Goal: Task Accomplishment & Management: Manage account settings

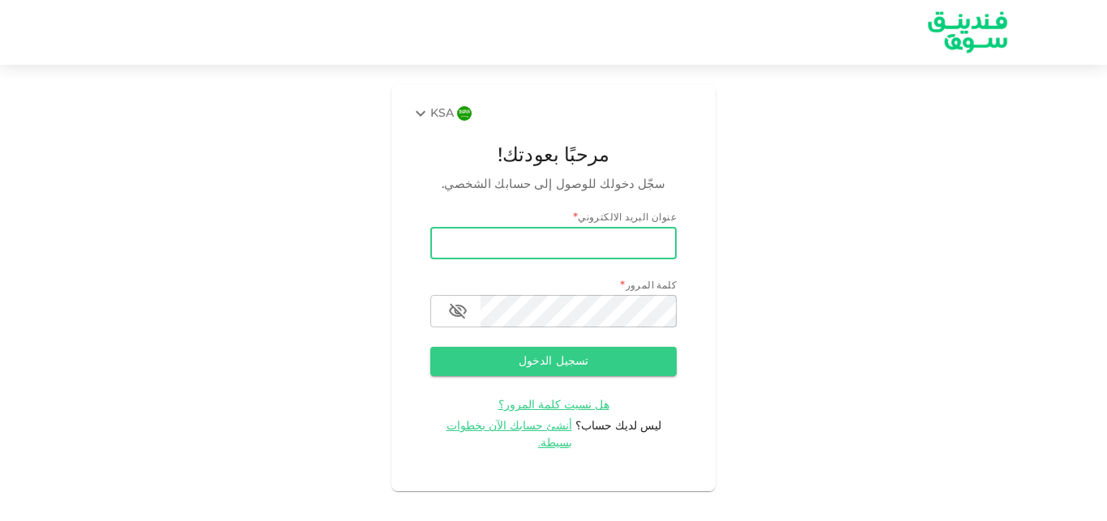
click at [613, 233] on input "email" at bounding box center [553, 243] width 246 height 32
type input "ى"
type input "[EMAIL_ADDRESS][DOMAIN_NAME]"
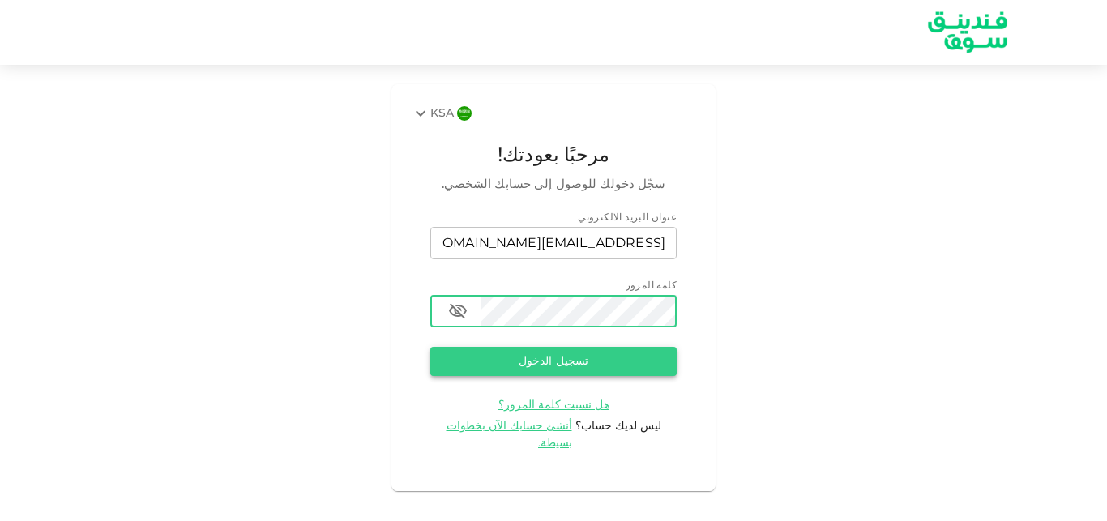
click at [550, 366] on button "تسجيل الدخول" at bounding box center [553, 361] width 246 height 29
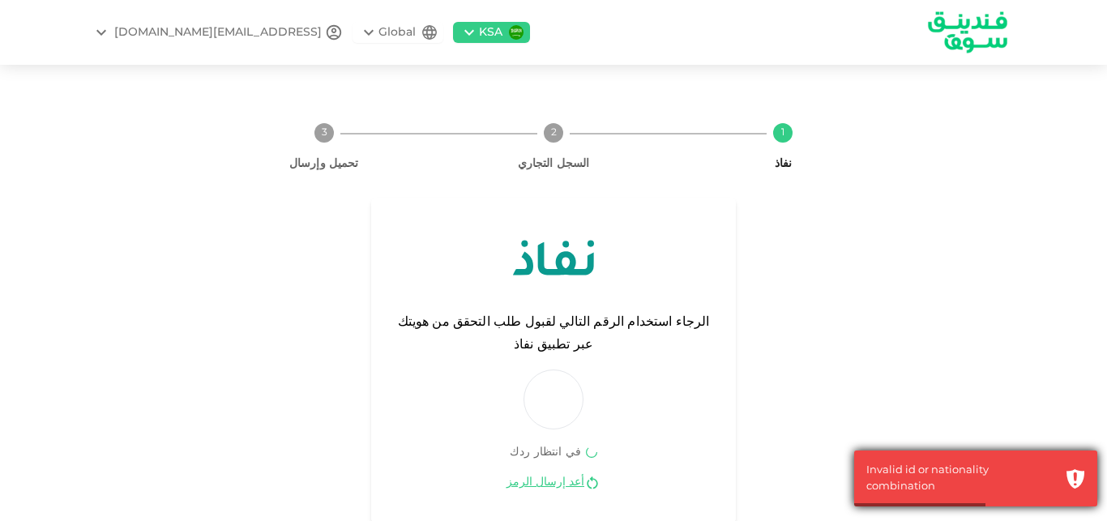
click at [889, 490] on div "Invalid id or nationality combination" at bounding box center [962, 479] width 191 height 32
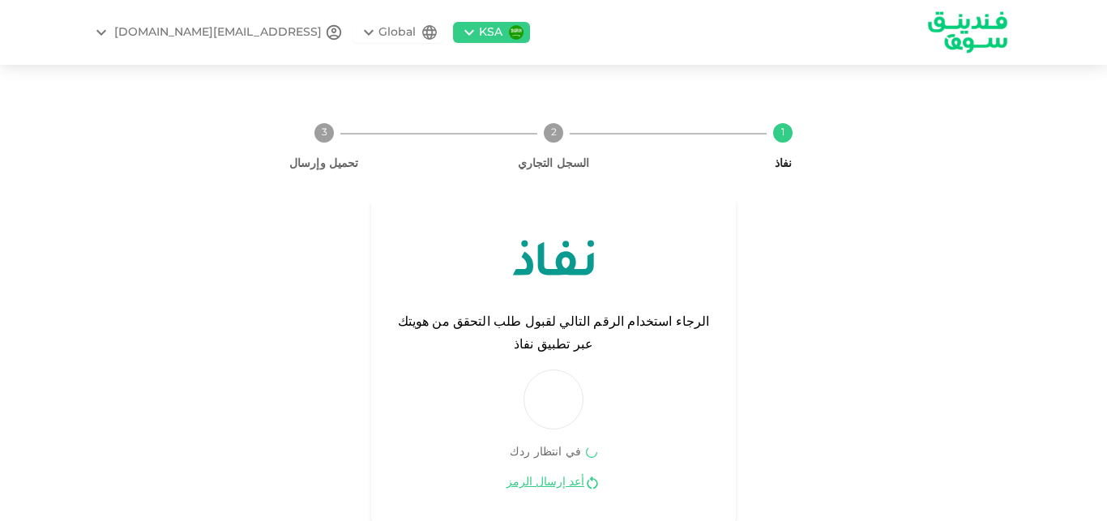
click at [189, 31] on div "NAIF1761@HOTMAIL.COM" at bounding box center [218, 32] width 208 height 17
click at [238, 255] on div at bounding box center [553, 260] width 1107 height 521
click at [551, 475] on link "أعد إرسال الرمز" at bounding box center [546, 482] width 78 height 15
click at [479, 36] on div "KSA" at bounding box center [491, 32] width 24 height 17
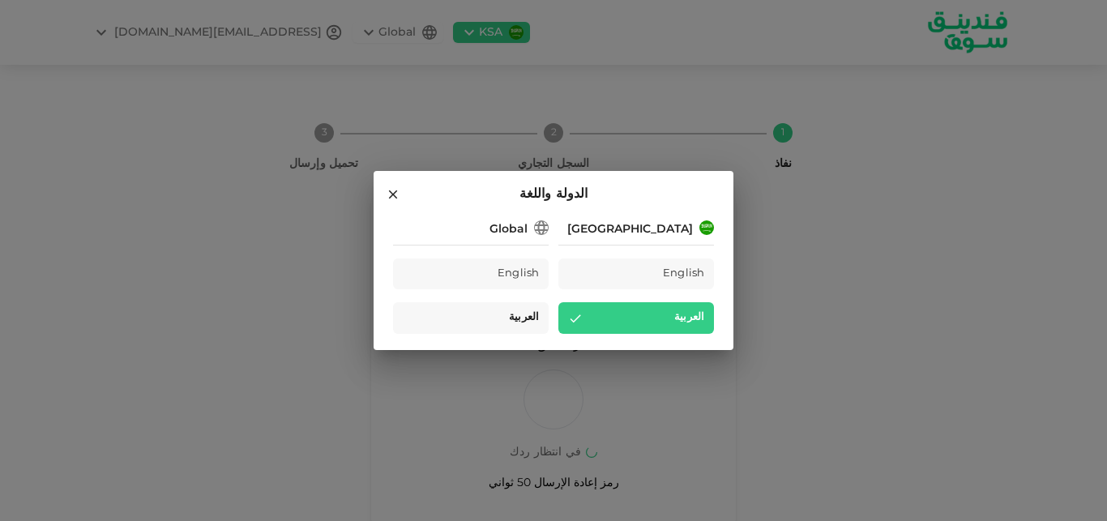
click at [531, 316] on span "العربية" at bounding box center [524, 318] width 30 height 19
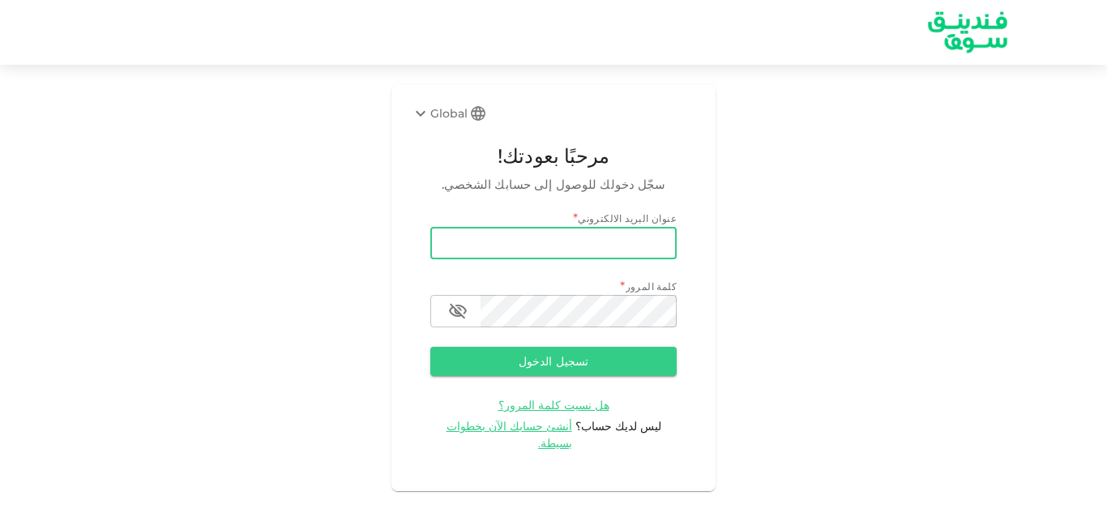
click at [645, 245] on input "email" at bounding box center [553, 243] width 246 height 32
type input "[EMAIL_ADDRESS][DOMAIN_NAME]"
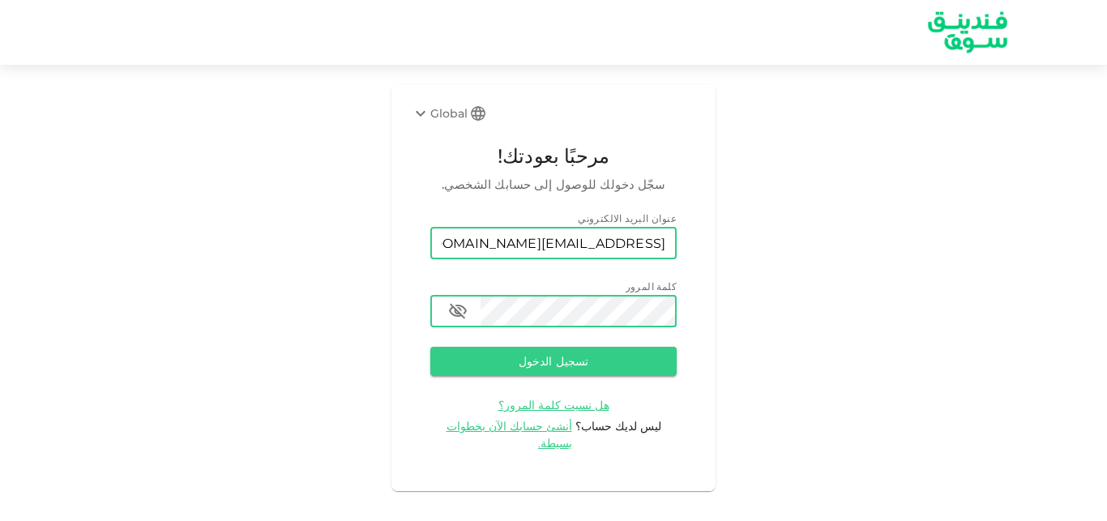
click at [430, 347] on button "تسجيل الدخول" at bounding box center [553, 361] width 246 height 29
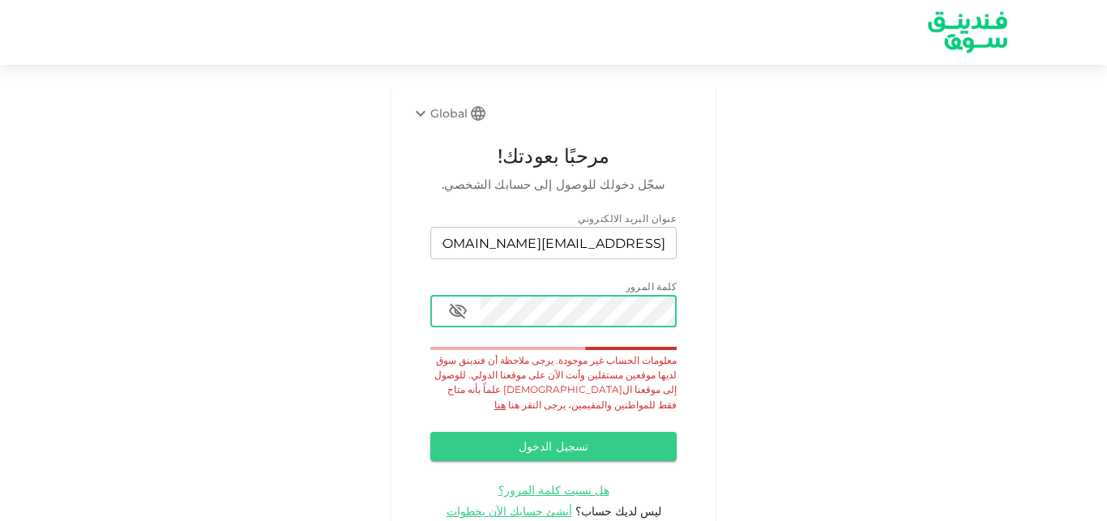
click at [463, 309] on icon "button" at bounding box center [458, 311] width 18 height 15
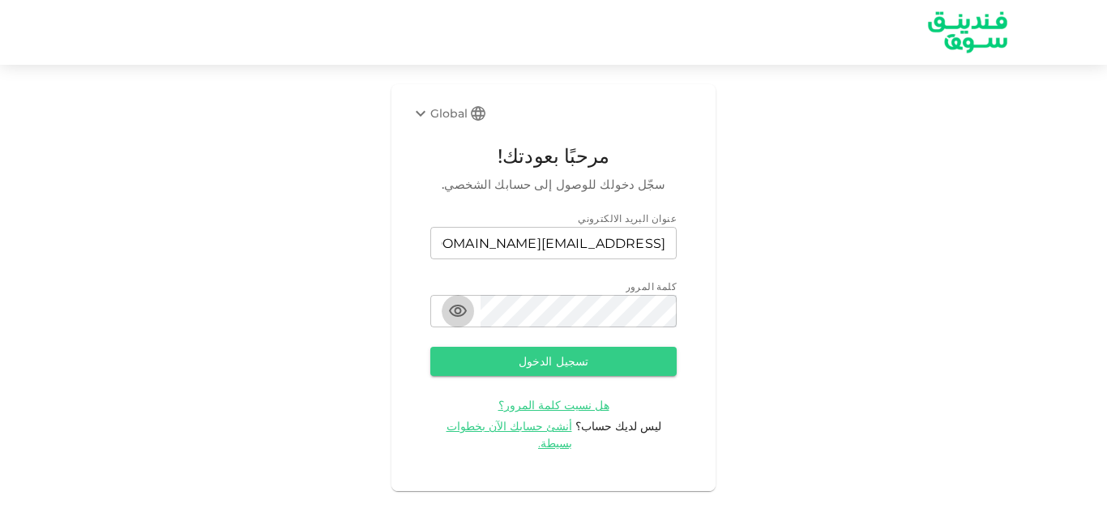
click at [454, 307] on icon "button" at bounding box center [458, 311] width 18 height 12
click at [551, 363] on button "تسجيل الدخول" at bounding box center [553, 361] width 246 height 29
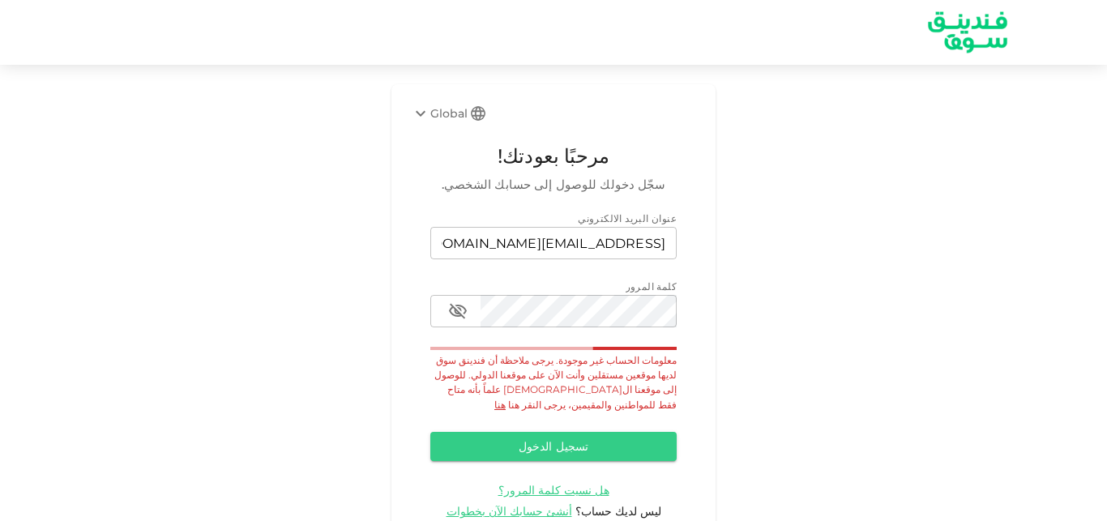
click at [506, 399] on link "هنا" at bounding box center [500, 405] width 11 height 12
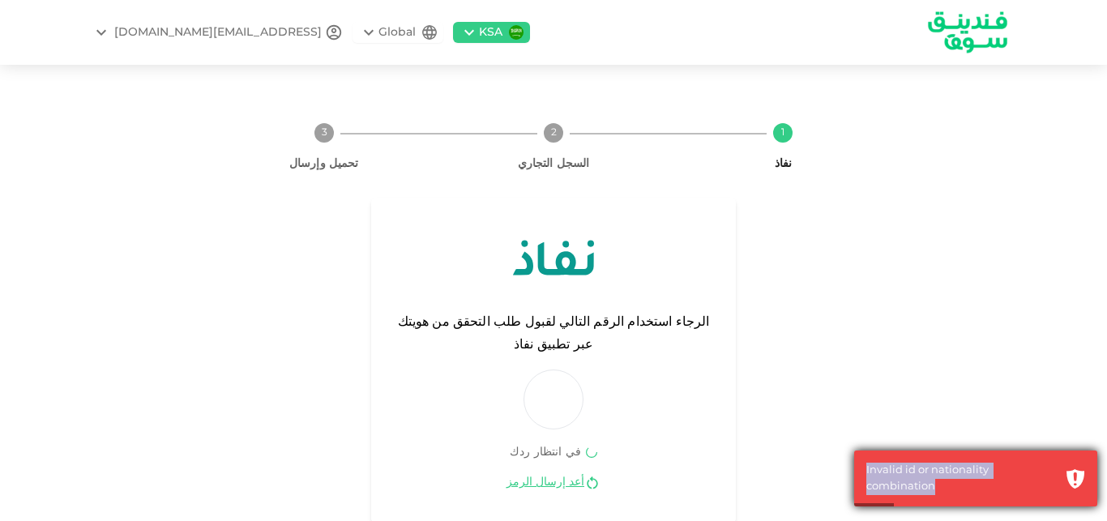
drag, startPoint x: 858, startPoint y: 487, endPoint x: 1073, endPoint y: 497, distance: 214.2
click at [1073, 497] on div "Invalid id or nationality combination" at bounding box center [975, 479] width 243 height 56
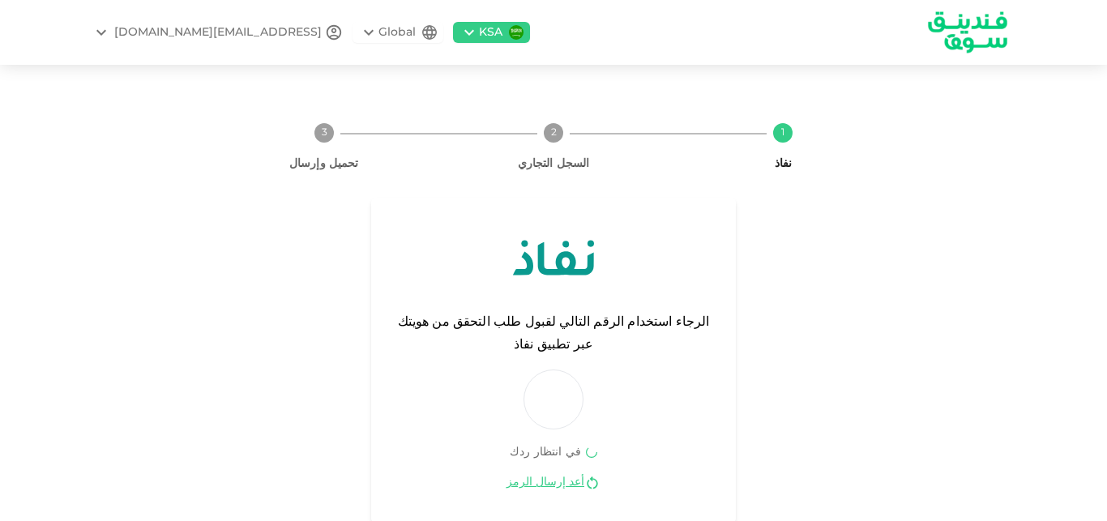
click at [793, 246] on div "الرجاء استخدام الرقم التالي لقبول طلب التحقق من هويتك عبر تطبيق نفاذ في انتظار …" at bounding box center [553, 361] width 689 height 326
click at [359, 32] on icon at bounding box center [368, 32] width 19 height 19
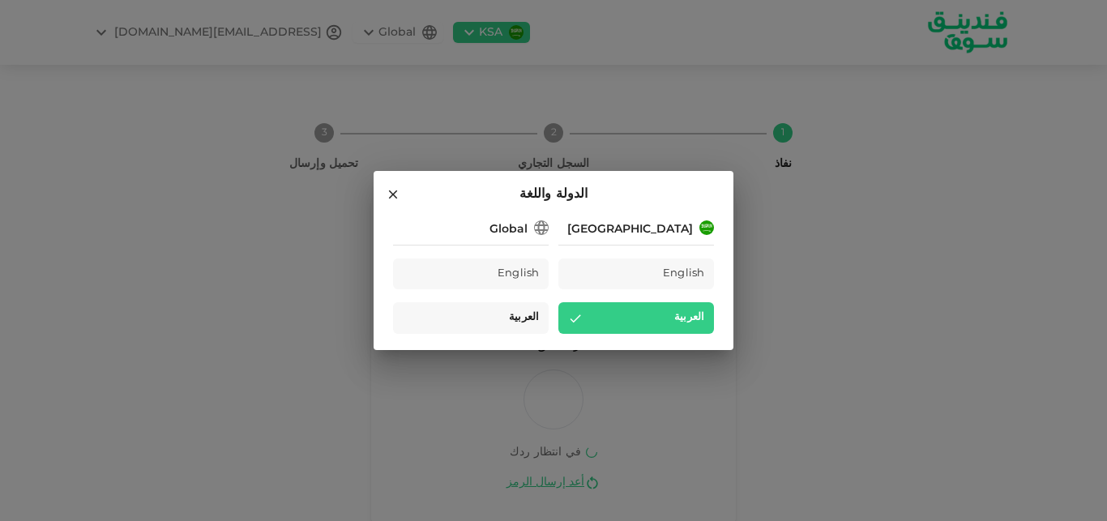
click at [530, 321] on span "العربية" at bounding box center [524, 318] width 30 height 19
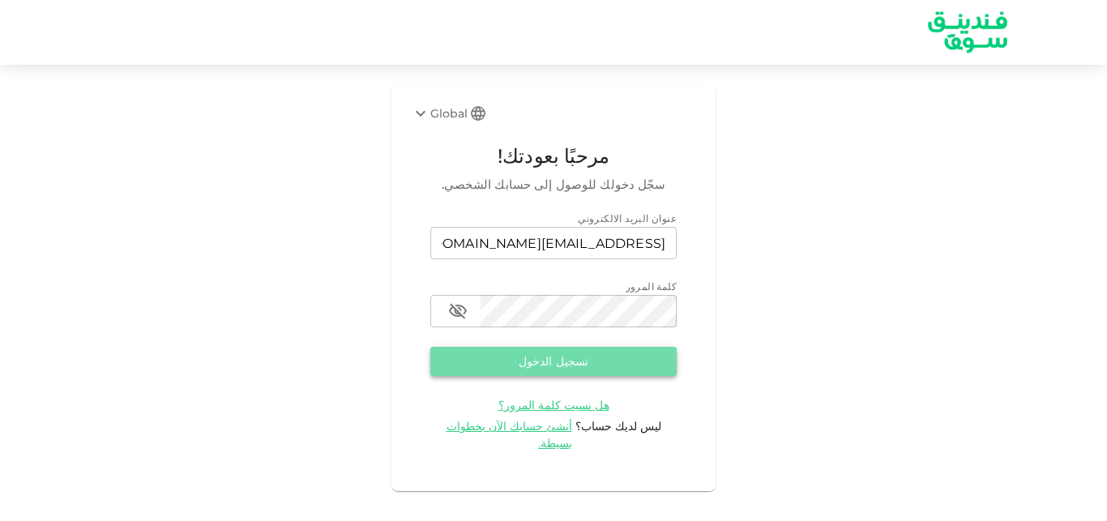
click at [515, 360] on button "تسجيل الدخول" at bounding box center [553, 361] width 246 height 29
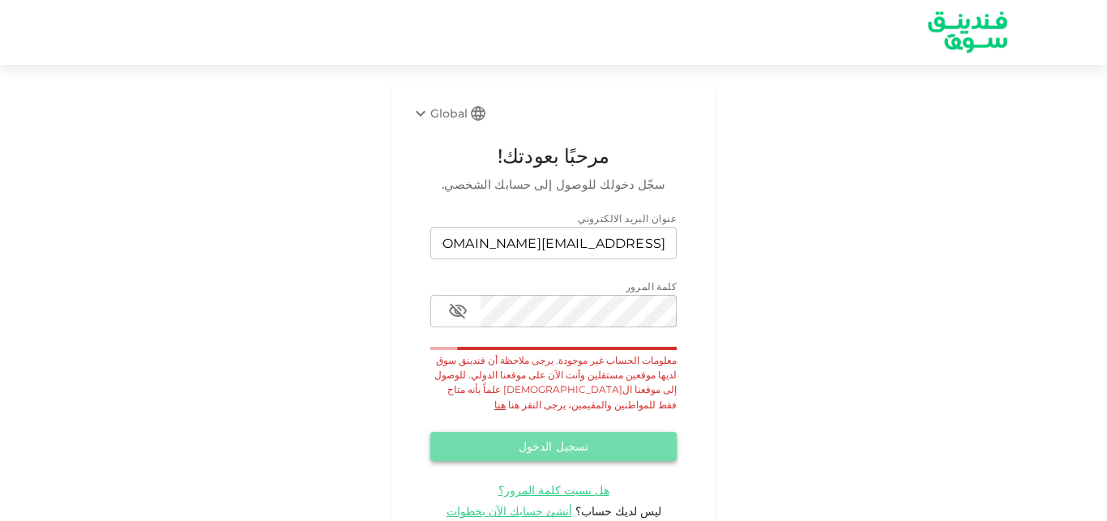
click at [550, 432] on button "تسجيل الدخول" at bounding box center [553, 446] width 246 height 29
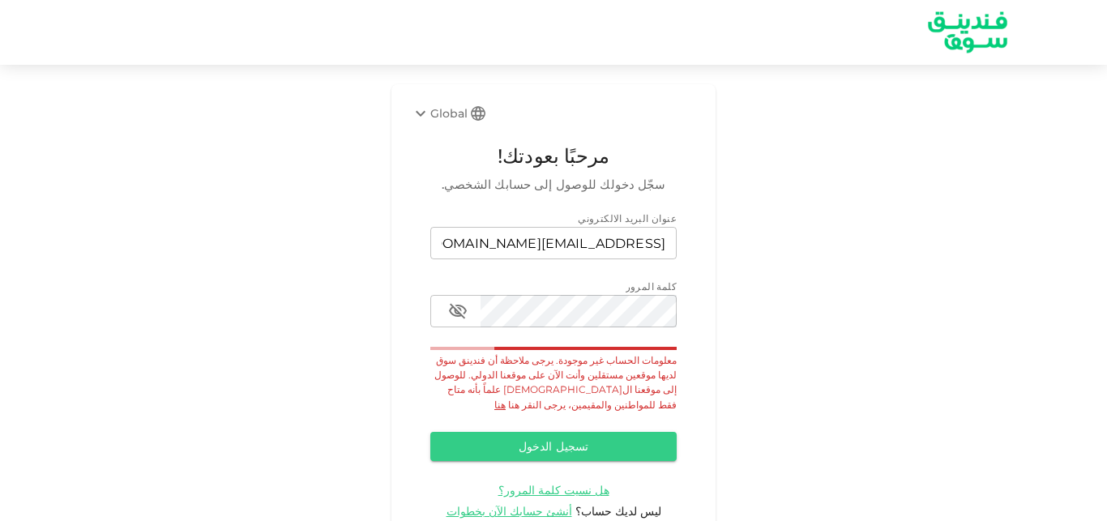
click at [506, 399] on link "هنا" at bounding box center [500, 405] width 11 height 12
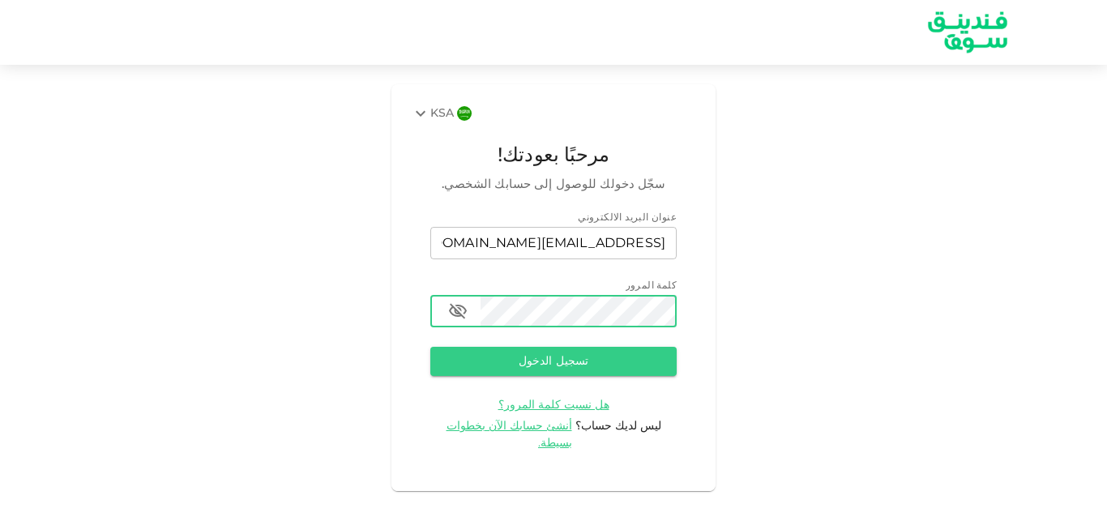
click at [459, 310] on icon "button" at bounding box center [457, 311] width 19 height 19
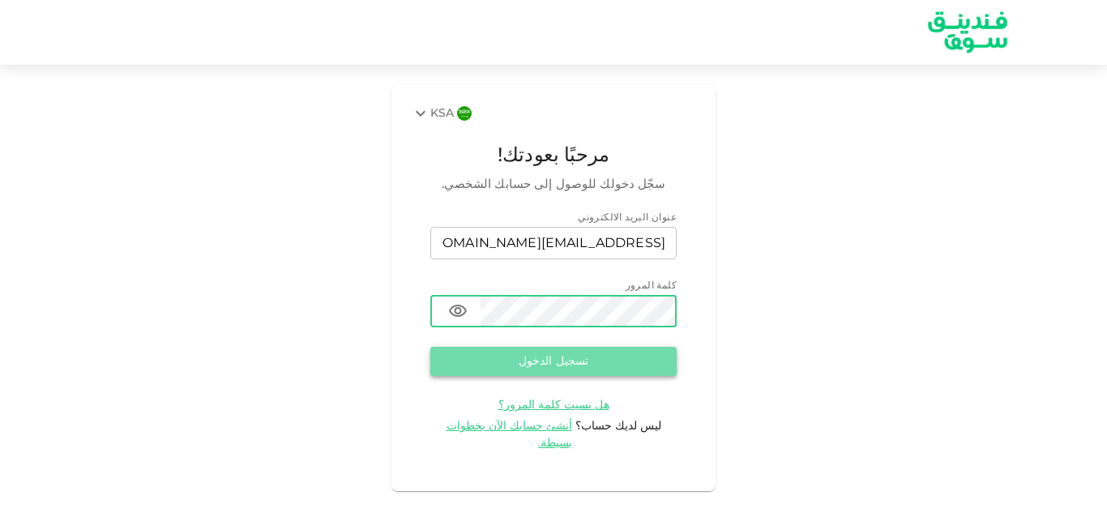
click at [533, 355] on button "تسجيل الدخول" at bounding box center [553, 361] width 246 height 29
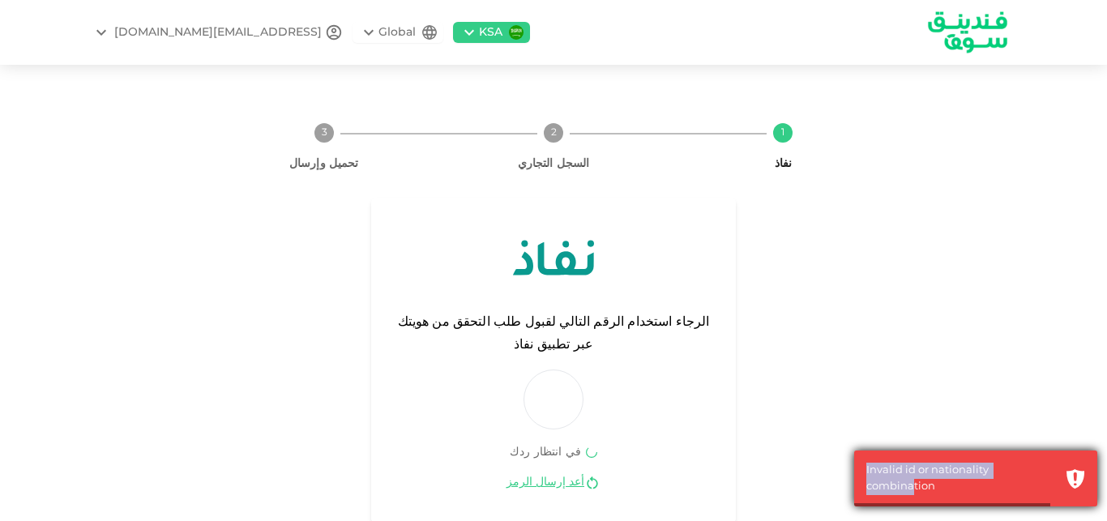
drag, startPoint x: 867, startPoint y: 494, endPoint x: 1037, endPoint y: 490, distance: 169.5
click at [1037, 490] on div "Invalid id or nationality combination" at bounding box center [962, 479] width 191 height 32
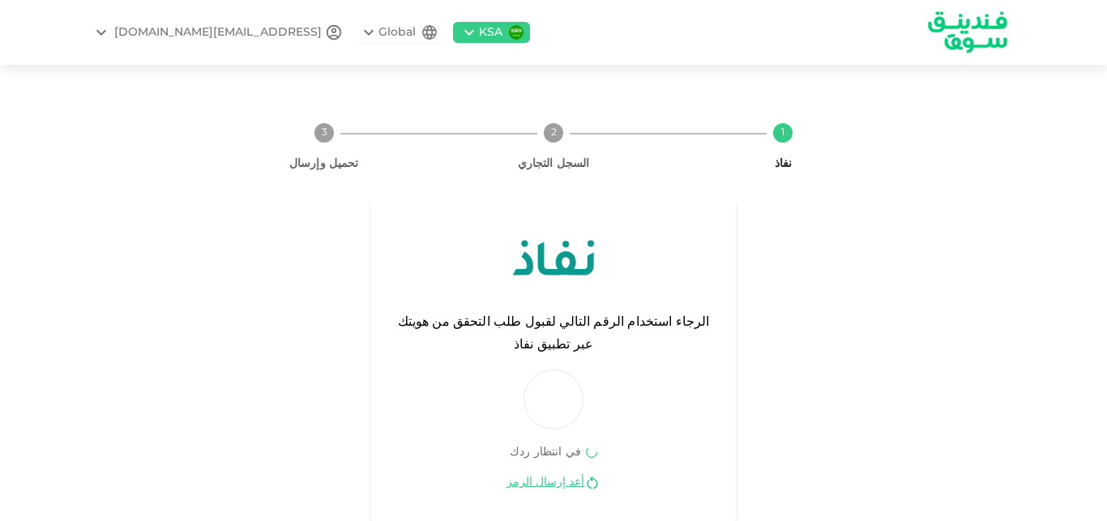
click at [1075, 324] on div "1 نفاذ 2 السجل التجاري 3 تحميل وإرسال الرجاء استخدام الرقم التالي لقبول طلب الت…" at bounding box center [553, 316] width 1107 height 465
click at [195, 34] on div "NAIF1761@HOTMAIL.COM" at bounding box center [218, 32] width 208 height 17
click at [408, 38] on div at bounding box center [553, 260] width 1107 height 521
click at [465, 34] on icon at bounding box center [470, 33] width 10 height 6
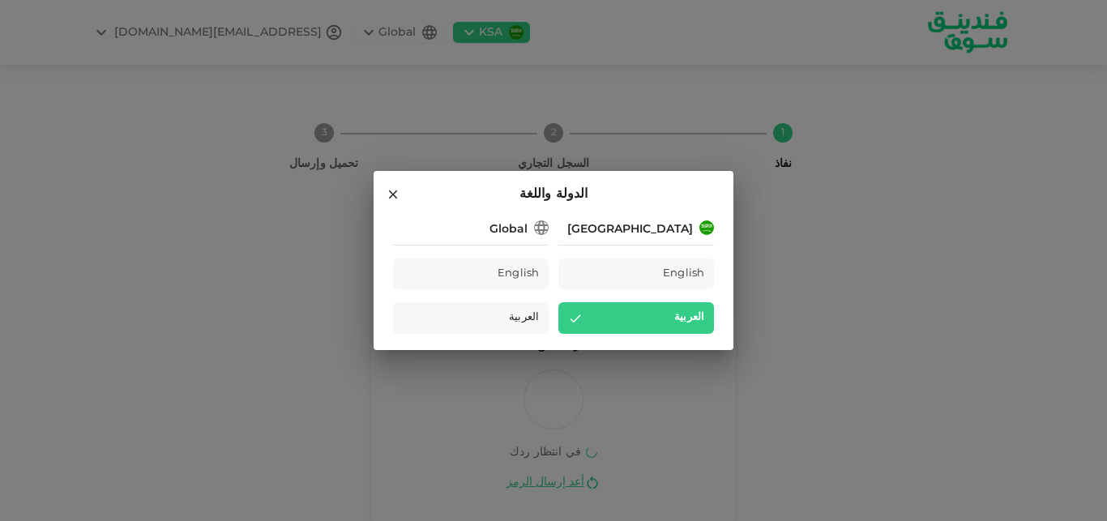
click at [581, 311] on icon at bounding box center [575, 318] width 15 height 15
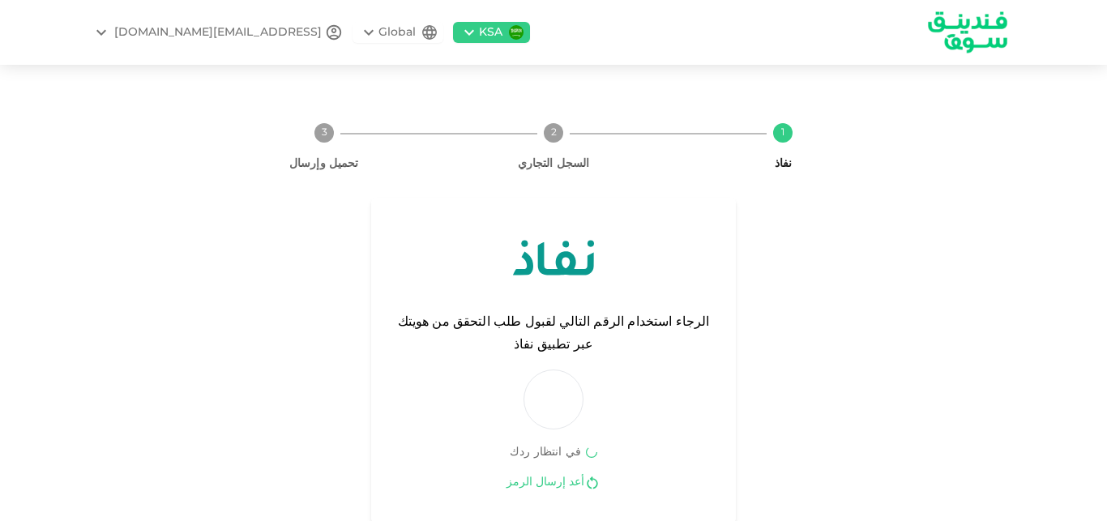
click at [561, 475] on link "أعد إرسال الرمز" at bounding box center [546, 482] width 78 height 15
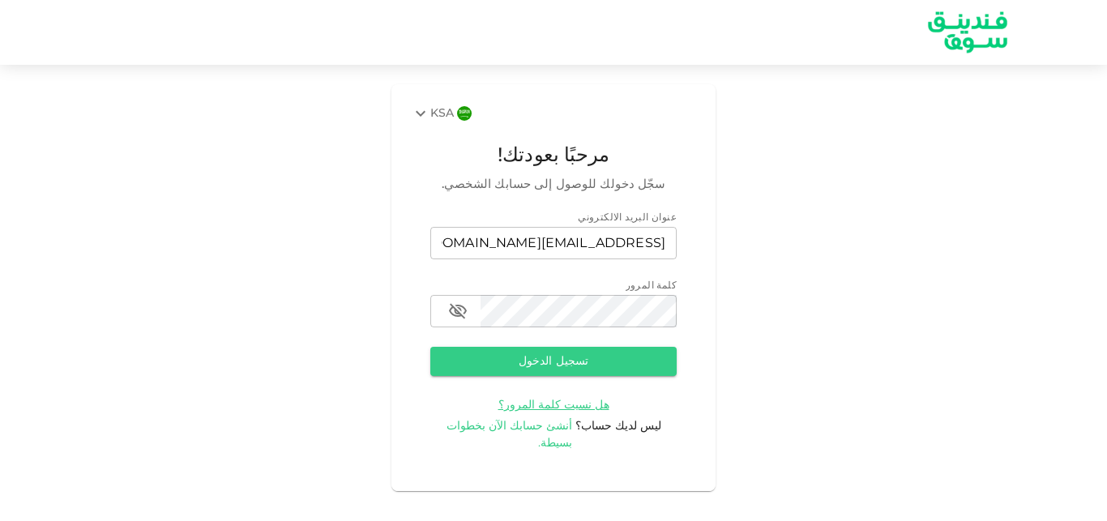
click at [497, 430] on span "أنشئ حسابك الآن بخطوات بسيطة." at bounding box center [510, 435] width 126 height 28
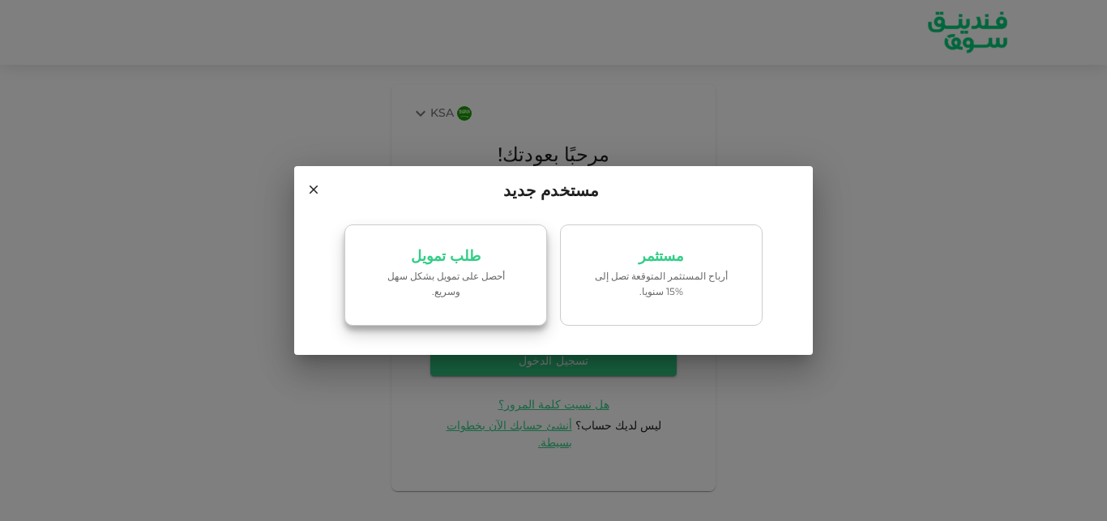
click at [495, 284] on p "‏أحصل على تمويل بشكل سهل وسريع." at bounding box center [446, 285] width 138 height 31
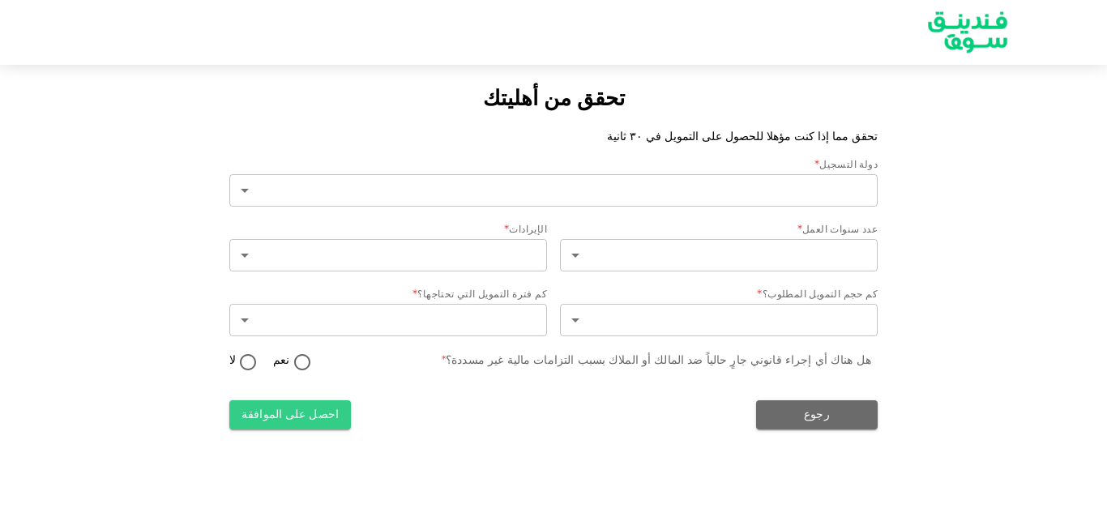
type input "2"
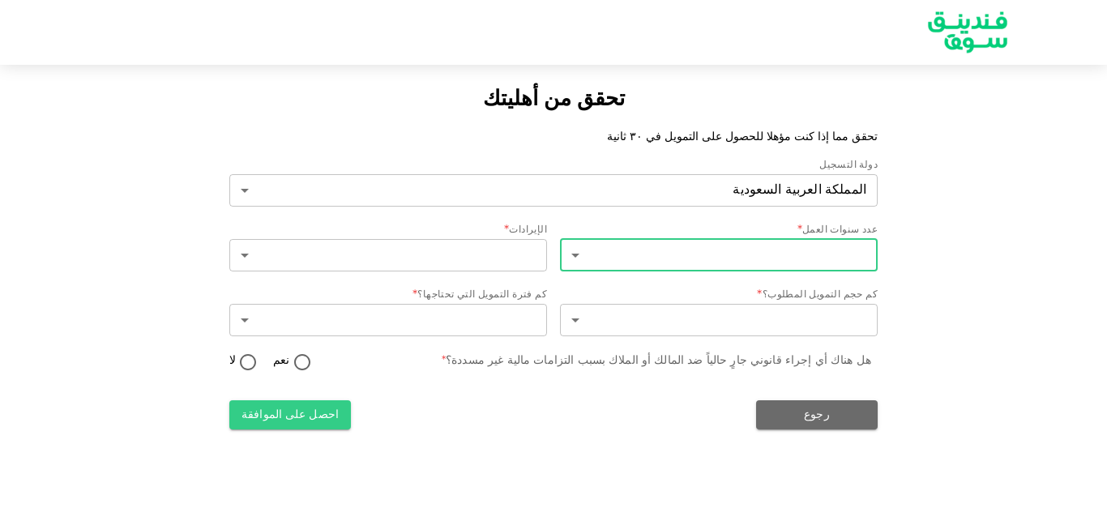
click at [731, 260] on body "تحقق من أهليتك تحقق مما إذا كنت مؤهلا للحصول على التمويل في ٣٠ ثانية دولة التسج…" at bounding box center [553, 260] width 1107 height 521
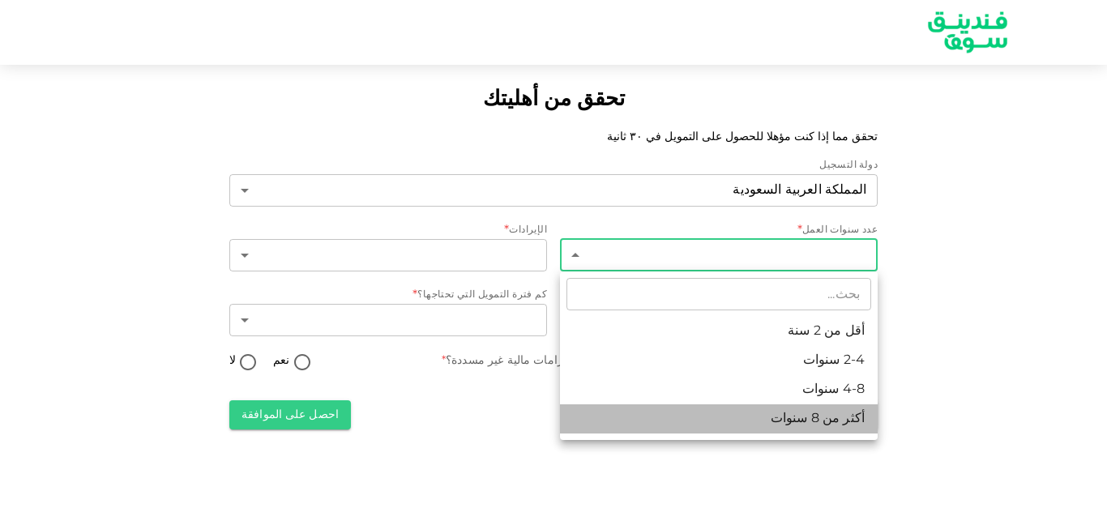
click at [788, 424] on li "أكثر من 8 سنوات" at bounding box center [719, 419] width 318 height 29
type input "4"
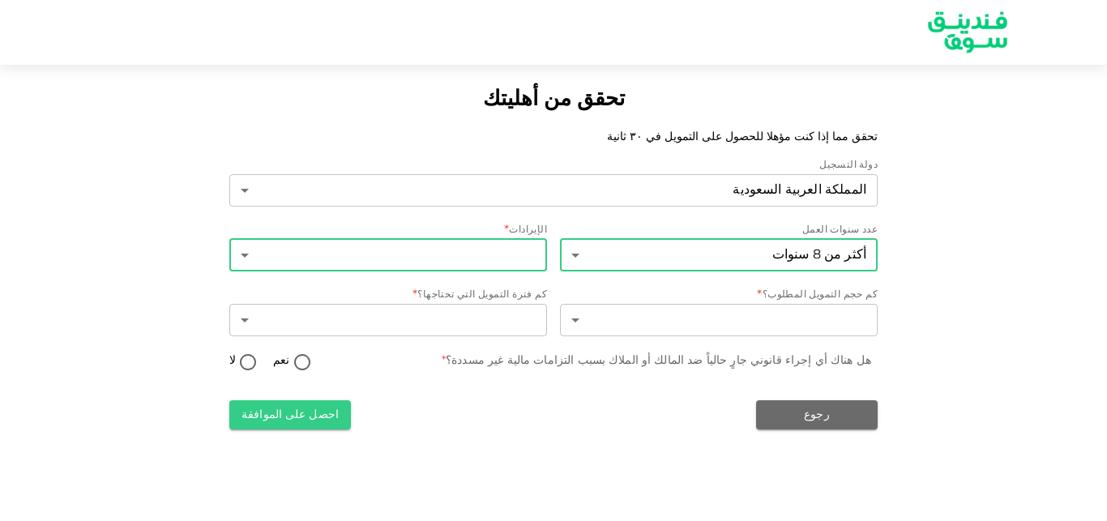
click at [531, 246] on body "تحقق من أهليتك تحقق مما إذا كنت مؤهلا للحصول على التمويل في ٣٠ ثانية دولة التسج…" at bounding box center [553, 260] width 1107 height 521
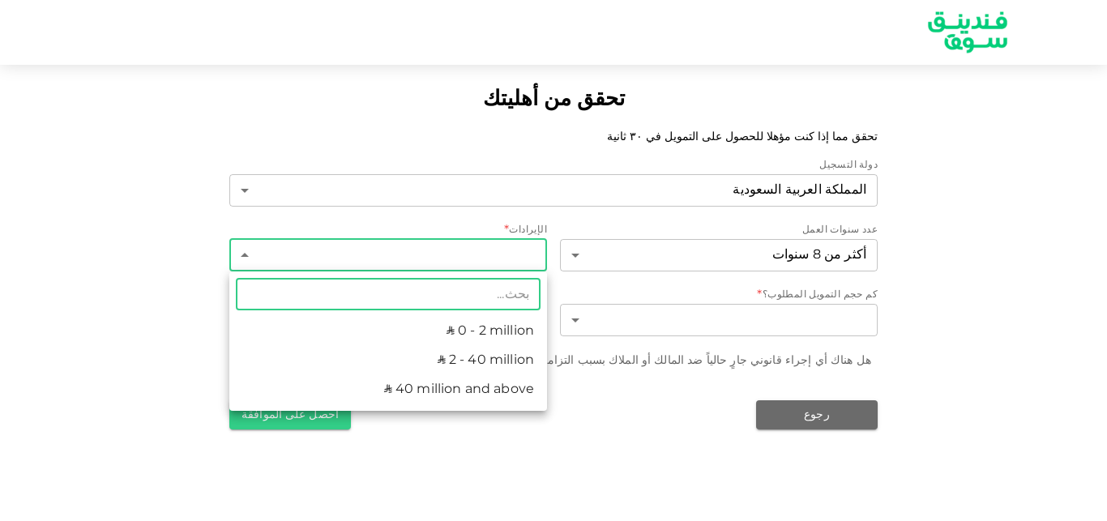
drag, startPoint x: 482, startPoint y: 331, endPoint x: 590, endPoint y: 332, distance: 107.8
click at [483, 332] on li "ʢ 0 - 2 million" at bounding box center [388, 331] width 318 height 29
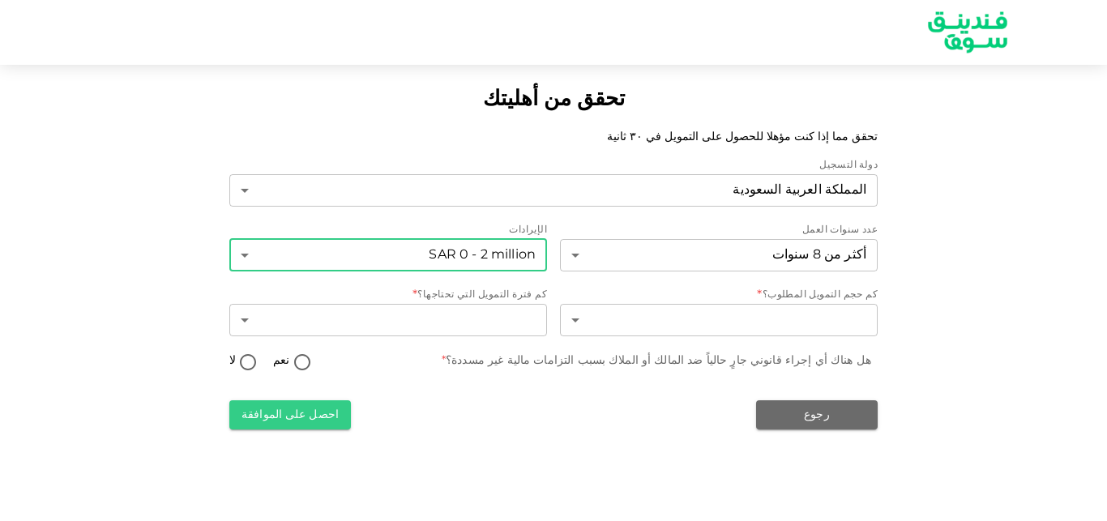
type input "1"
click at [641, 328] on body "تحقق من أهليتك تحقق مما إذا كنت مؤهلا للحصول على التمويل في ٣٠ ثانية دولة التسج…" at bounding box center [553, 260] width 1107 height 521
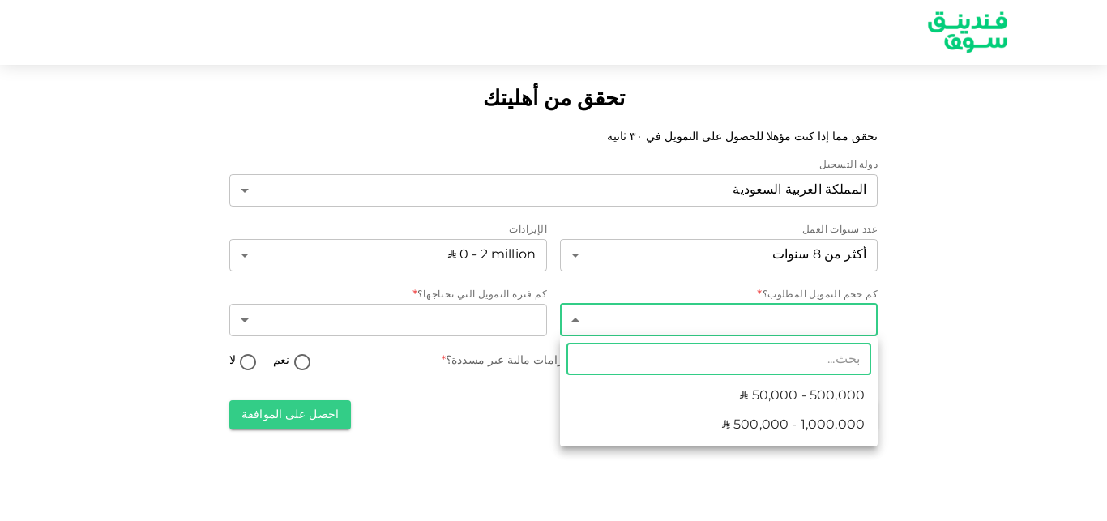
click at [727, 423] on span "ʢ 500,000 - 1,000,000" at bounding box center [793, 425] width 143 height 19
type input "2"
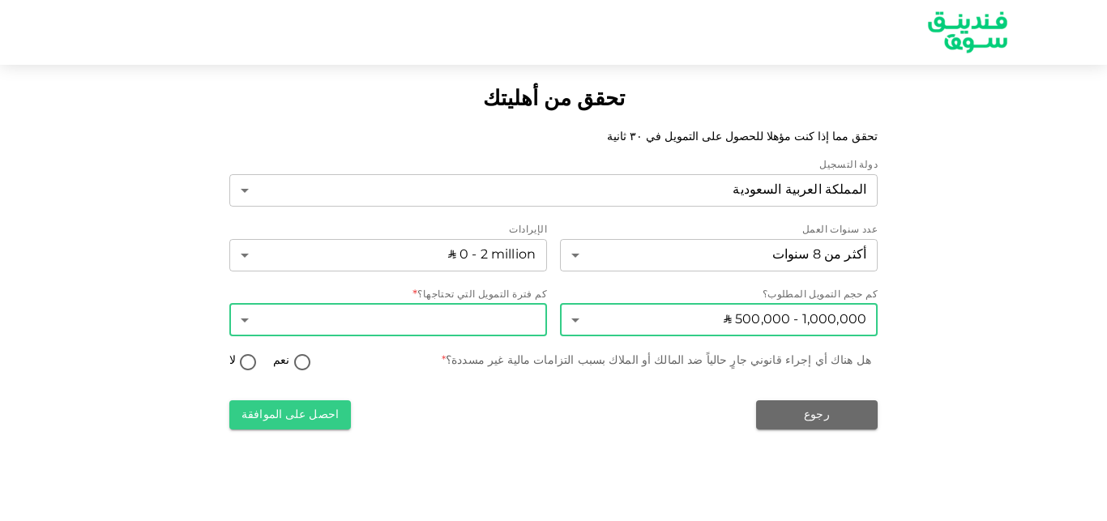
click at [462, 312] on body "تحقق من أهليتك تحقق مما إذا كنت مؤهلا للحصول على التمويل في ٣٠ ثانية دولة التسج…" at bounding box center [553, 260] width 1107 height 521
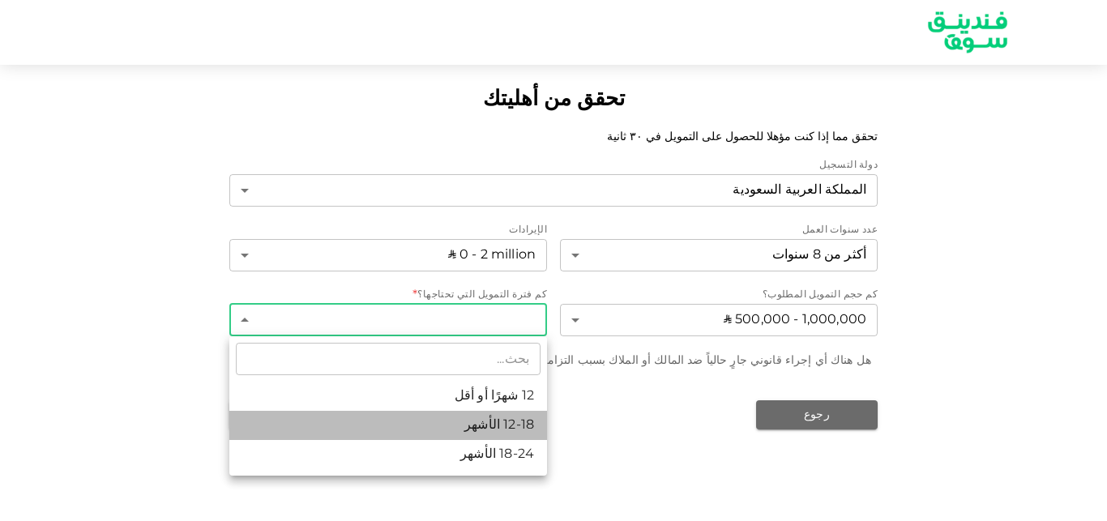
click at [496, 420] on li "12-18 الأشهر" at bounding box center [388, 425] width 318 height 29
type input "2"
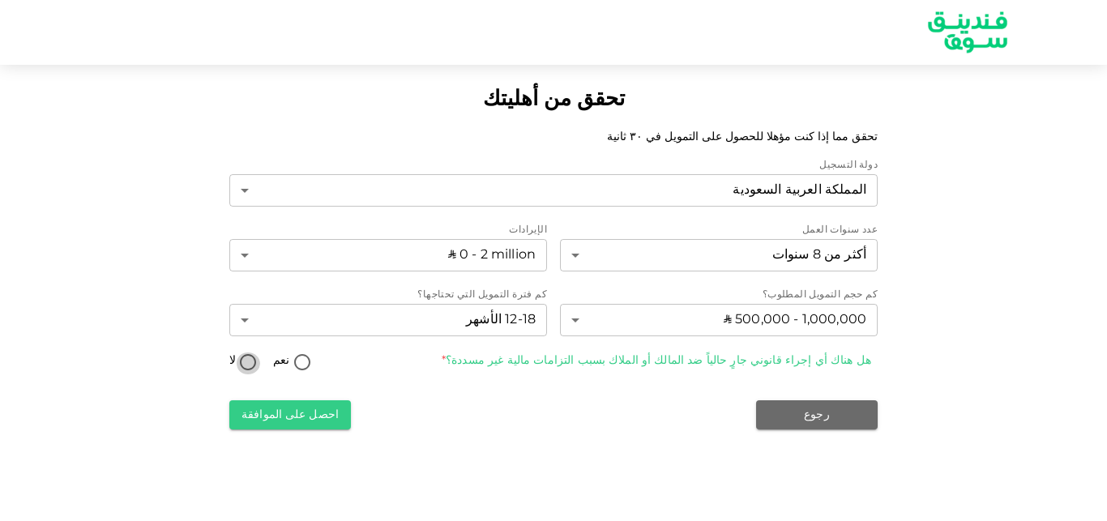
click at [253, 362] on input "لا" at bounding box center [248, 364] width 24 height 22
radio input "true"
click at [272, 418] on button "احصل على الموافقة" at bounding box center [290, 414] width 122 height 29
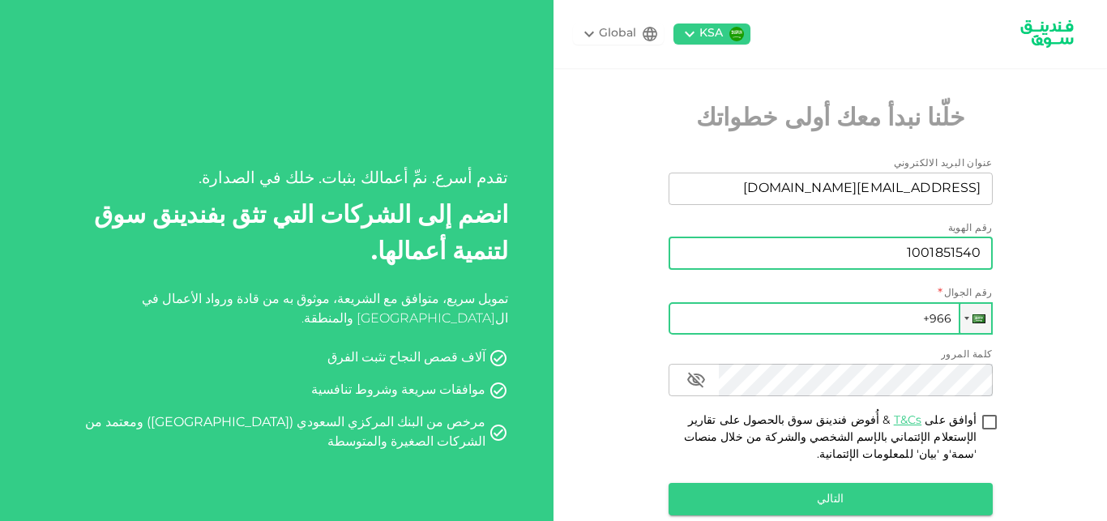
type input "1001851540"
click at [851, 313] on input "+966" at bounding box center [831, 318] width 324 height 32
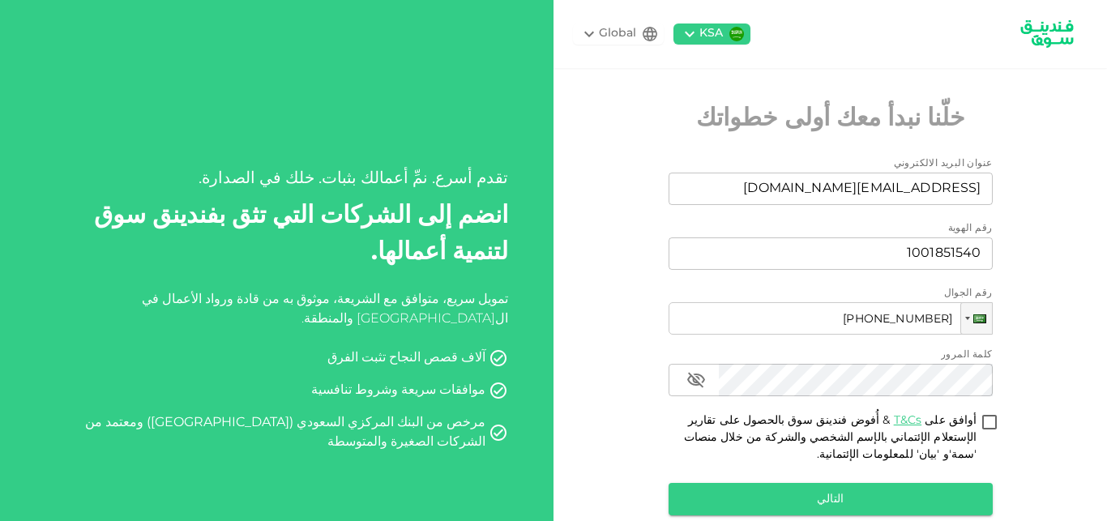
type input "[PHONE_NUMBER]"
click at [996, 426] on input "أوافق على T&Cs & أُفوض فندينق سوق بالحصول على تقارير الإستعلام الإئتماني بالإسم…" at bounding box center [990, 424] width 24 height 22
checkbox input "true"
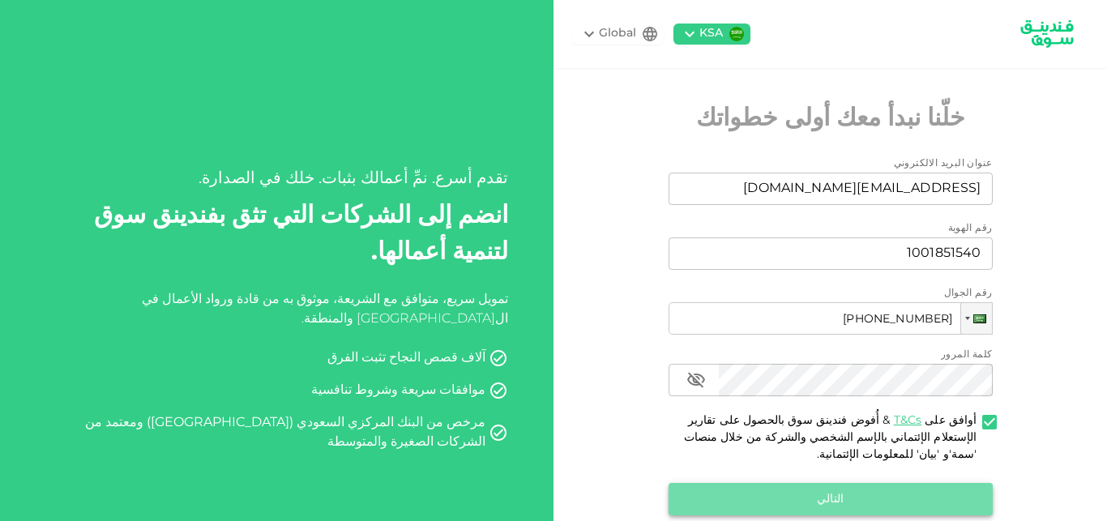
click at [828, 503] on button "التالي" at bounding box center [831, 499] width 324 height 32
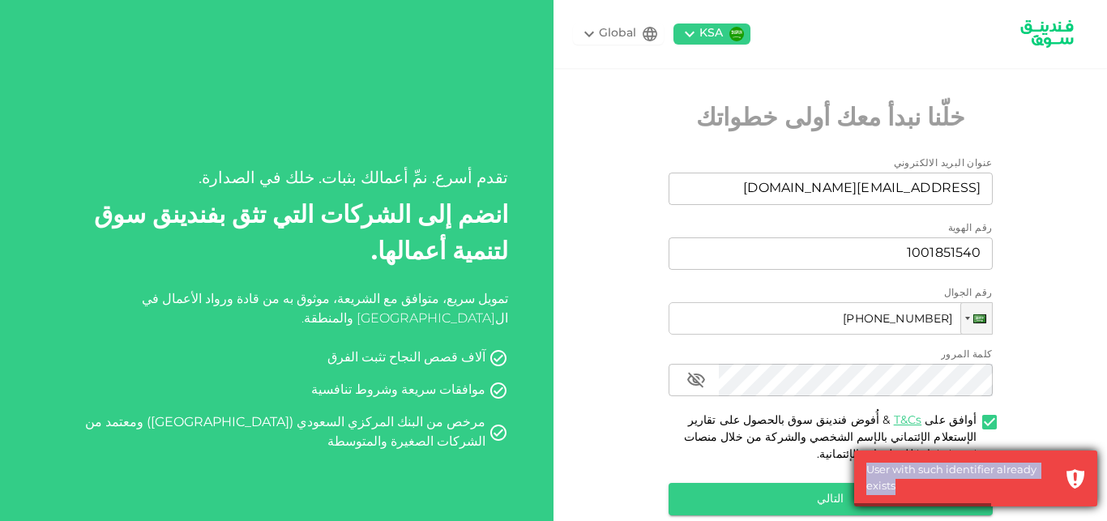
drag, startPoint x: 883, startPoint y: 467, endPoint x: 1020, endPoint y: 488, distance: 138.6
click at [1020, 488] on div "User with such identifier already exists" at bounding box center [975, 479] width 243 height 56
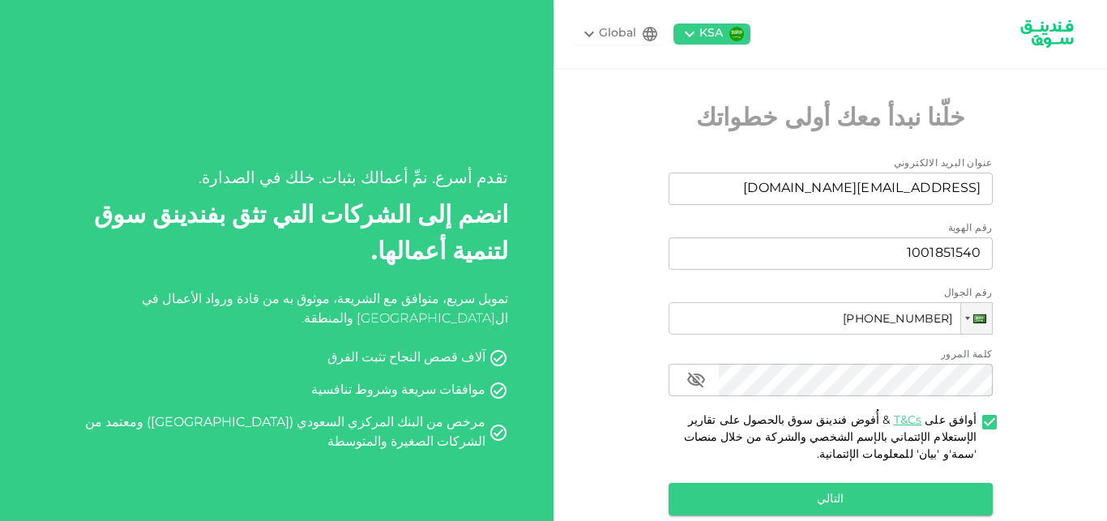
click at [1047, 452] on div "KSA Global خلّنا نبدأ معك أولى خطواتك عنوان البريد الالكتروني عنوان البريد الال…" at bounding box center [831, 300] width 554 height 600
click at [838, 503] on button "التالي" at bounding box center [831, 499] width 324 height 32
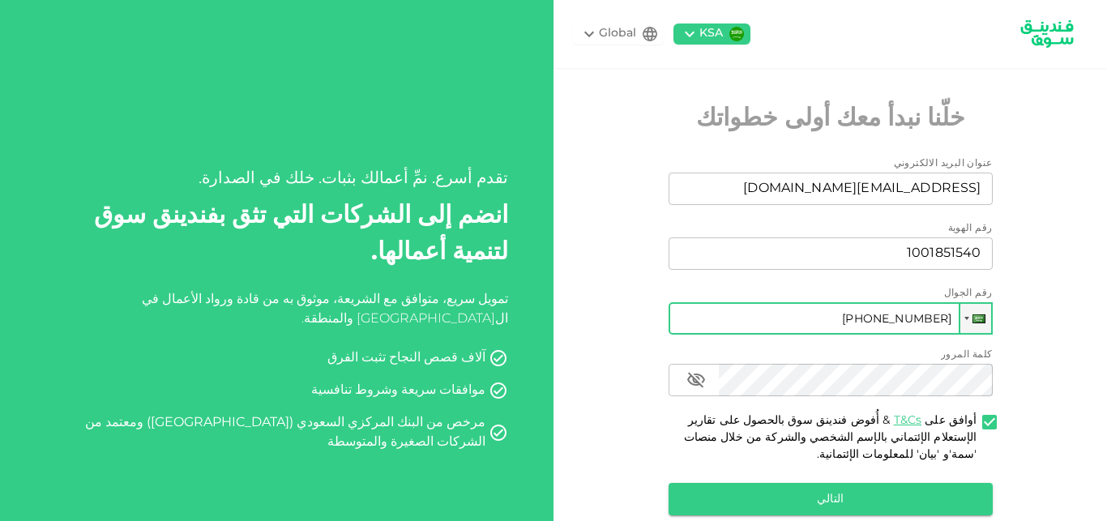
drag, startPoint x: 853, startPoint y: 320, endPoint x: 971, endPoint y: 320, distance: 118.4
click at [971, 320] on input "+966 544 141 907" at bounding box center [831, 318] width 324 height 32
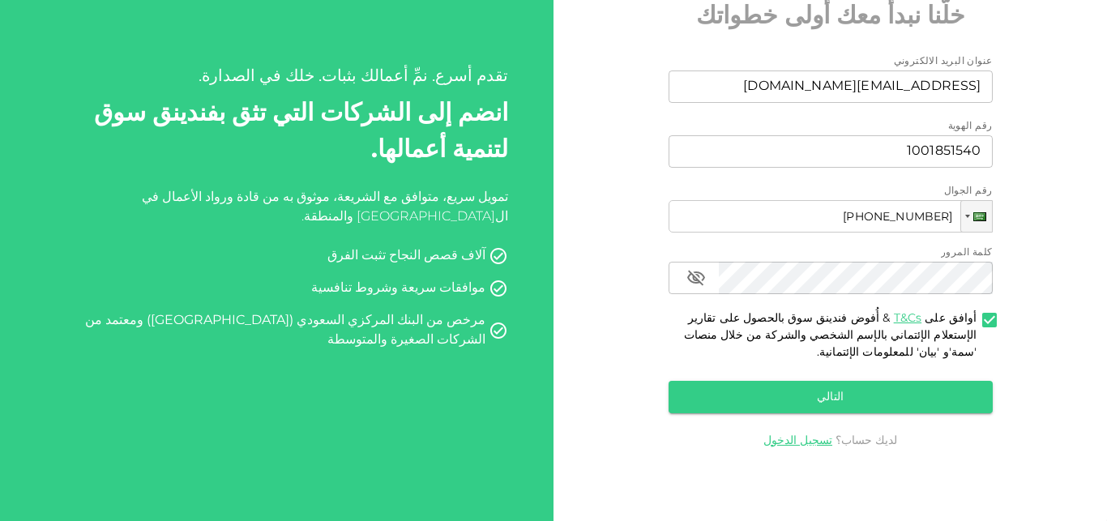
scroll to position [105, 0]
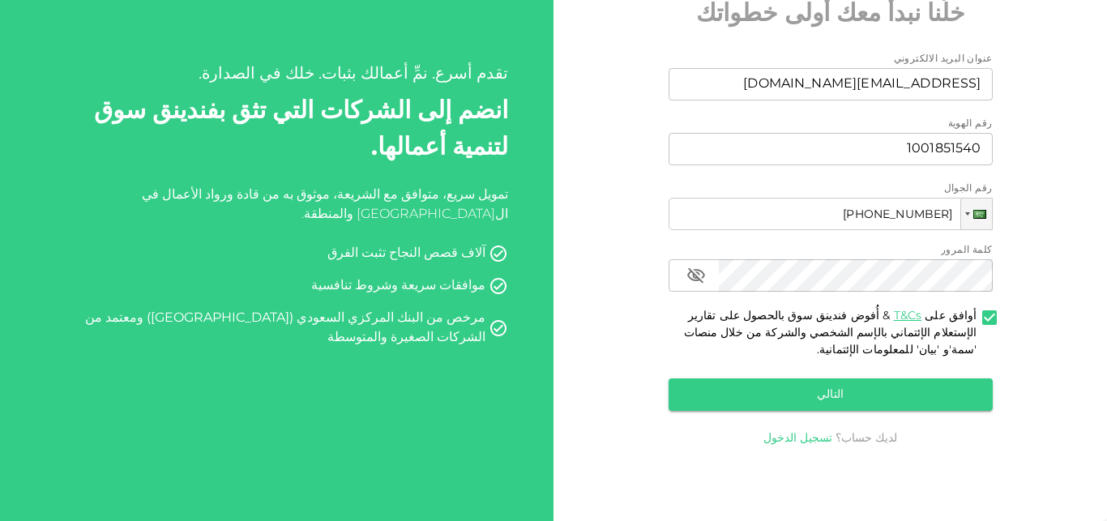
click at [808, 438] on link "تسجيل الدخول" at bounding box center [798, 438] width 69 height 11
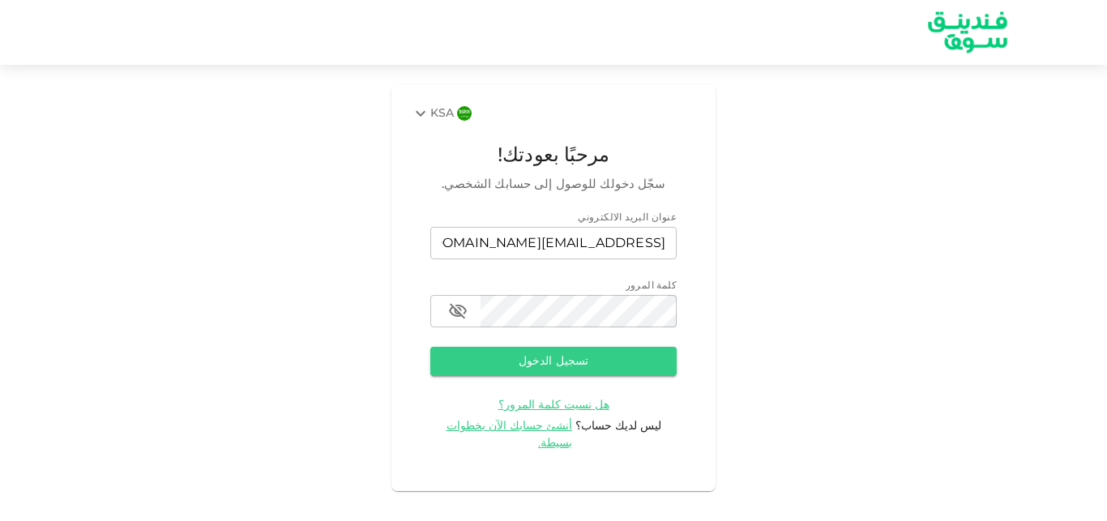
click at [551, 353] on button "تسجيل الدخول" at bounding box center [553, 361] width 246 height 29
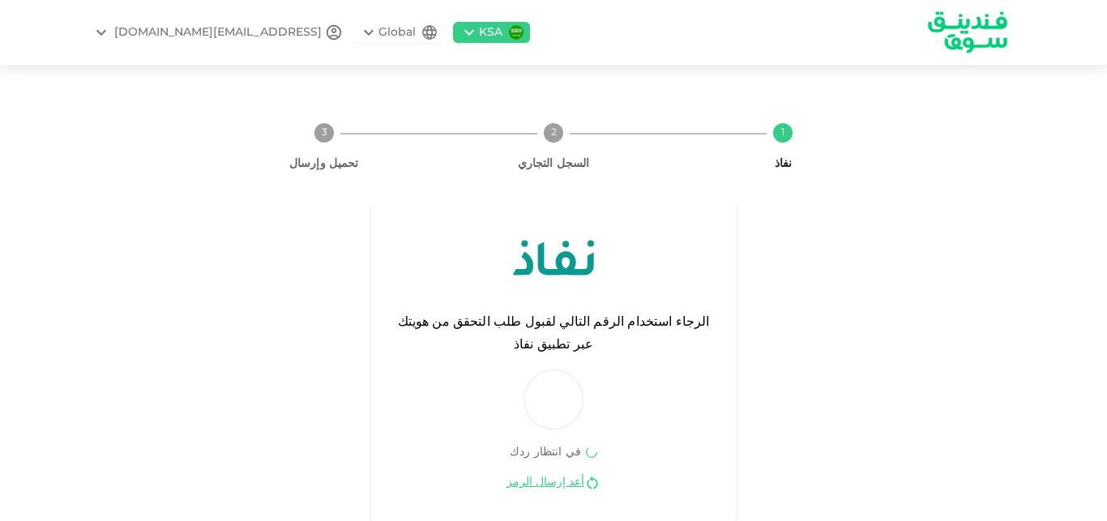
click at [460, 32] on icon at bounding box center [469, 32] width 19 height 19
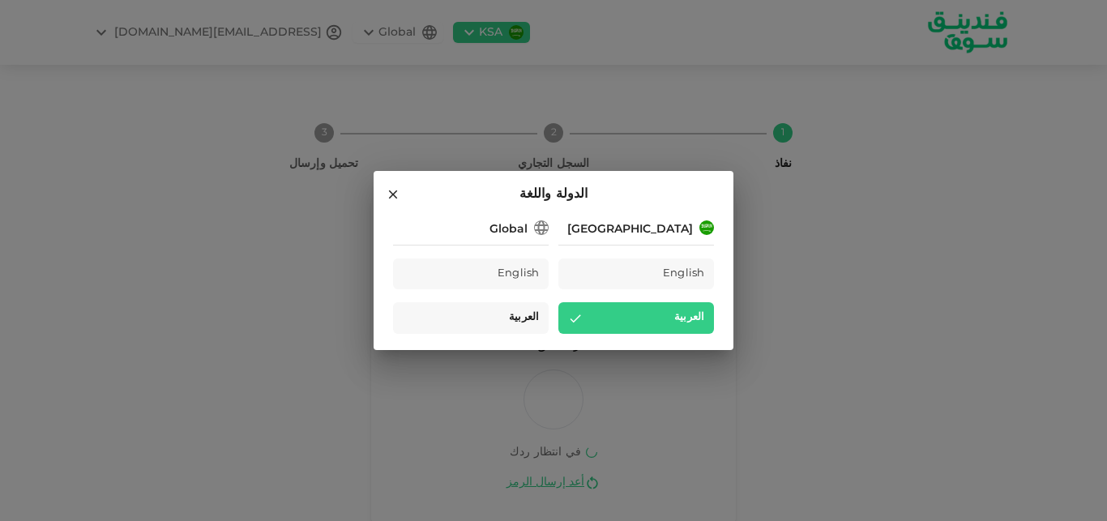
click at [521, 319] on span "العربية" at bounding box center [524, 318] width 30 height 19
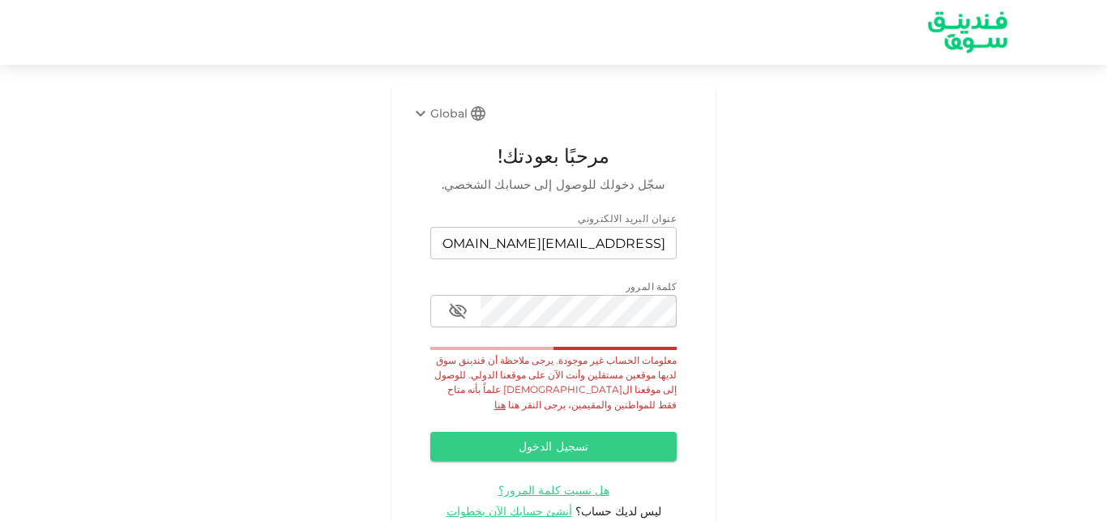
click at [506, 399] on link "هنا" at bounding box center [500, 405] width 11 height 12
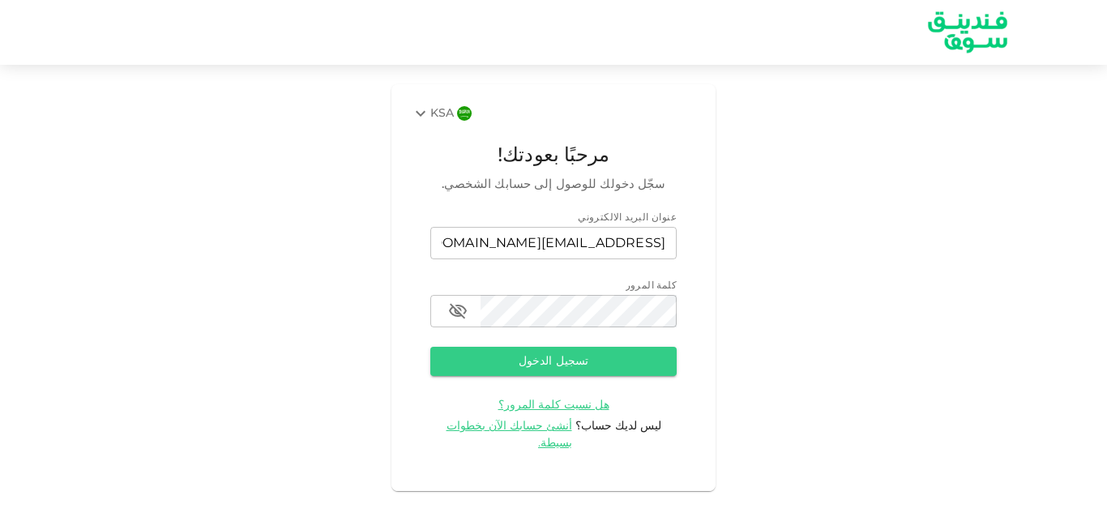
click at [438, 107] on div "KSA" at bounding box center [432, 113] width 43 height 19
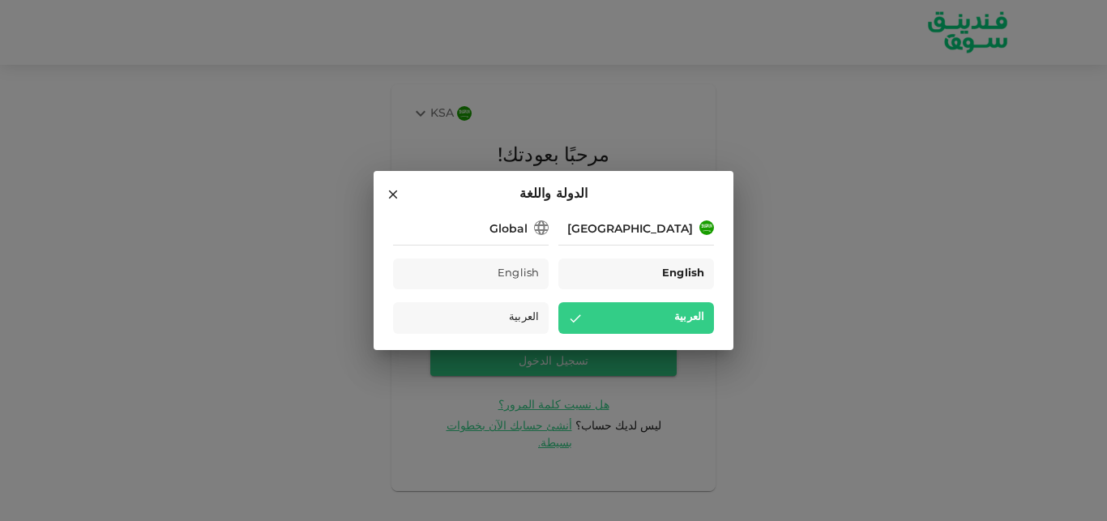
click at [661, 278] on div "English" at bounding box center [637, 275] width 156 height 32
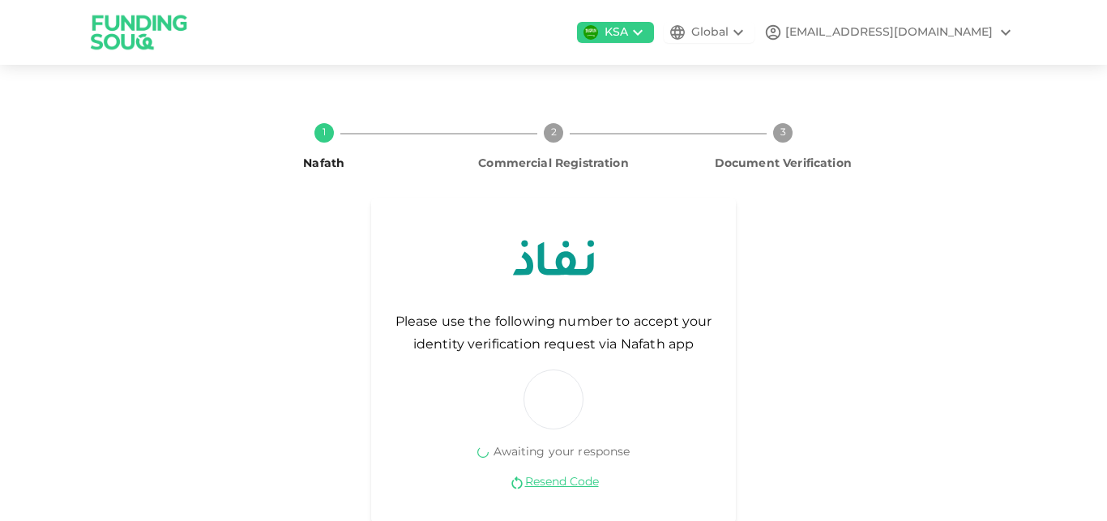
click at [960, 32] on div "[EMAIL_ADDRESS][DOMAIN_NAME]" at bounding box center [890, 32] width 208 height 17
click at [900, 75] on div "Sign Out" at bounding box center [907, 73] width 52 height 16
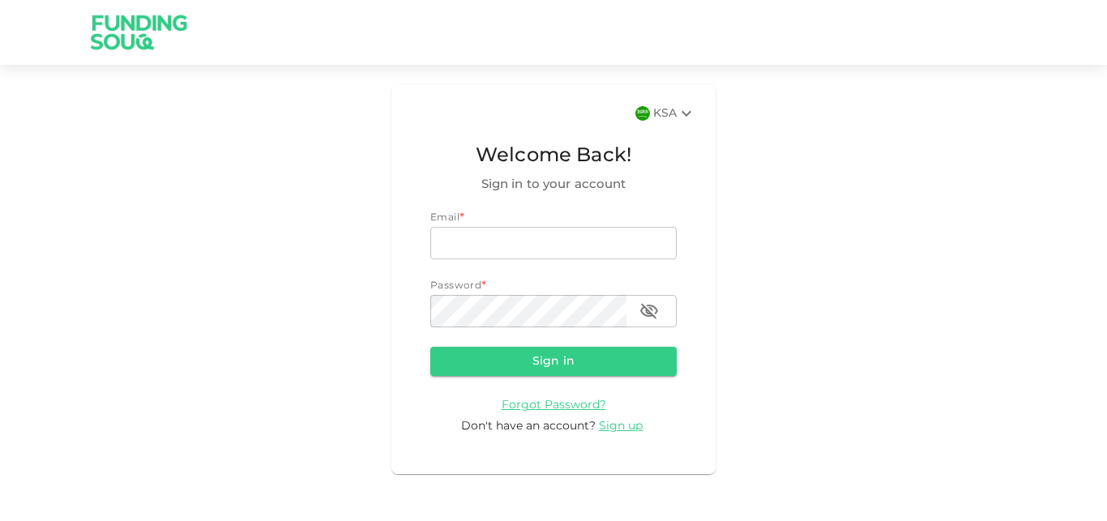
type input "[EMAIL_ADDRESS][DOMAIN_NAME]"
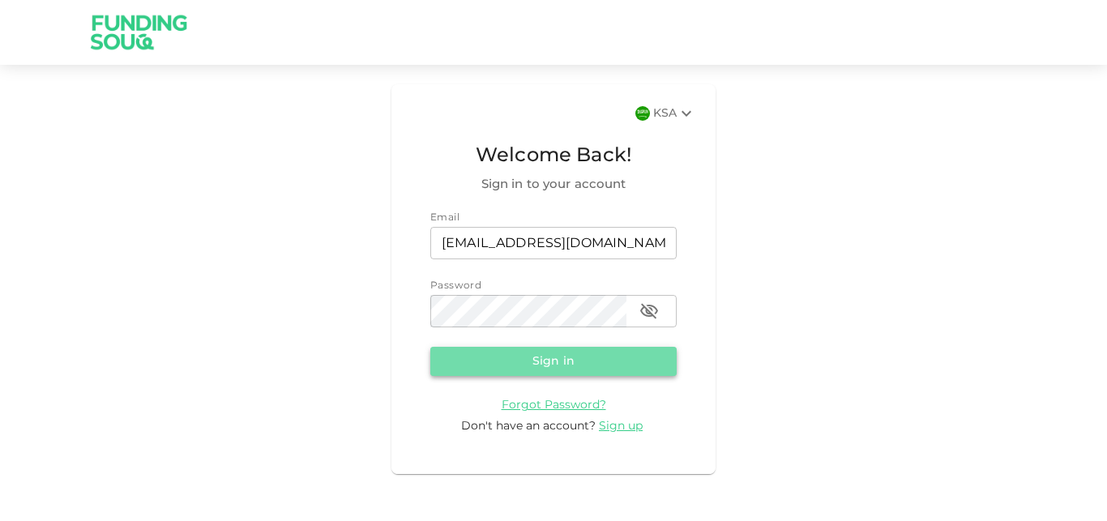
click at [575, 367] on button "Sign in" at bounding box center [553, 361] width 246 height 29
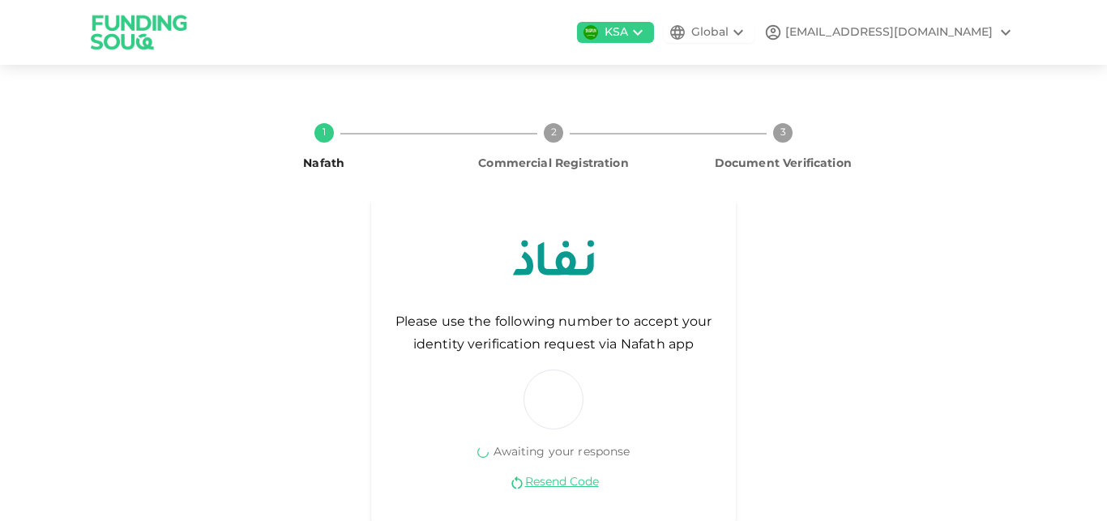
click at [729, 26] on div "Global" at bounding box center [709, 32] width 37 height 17
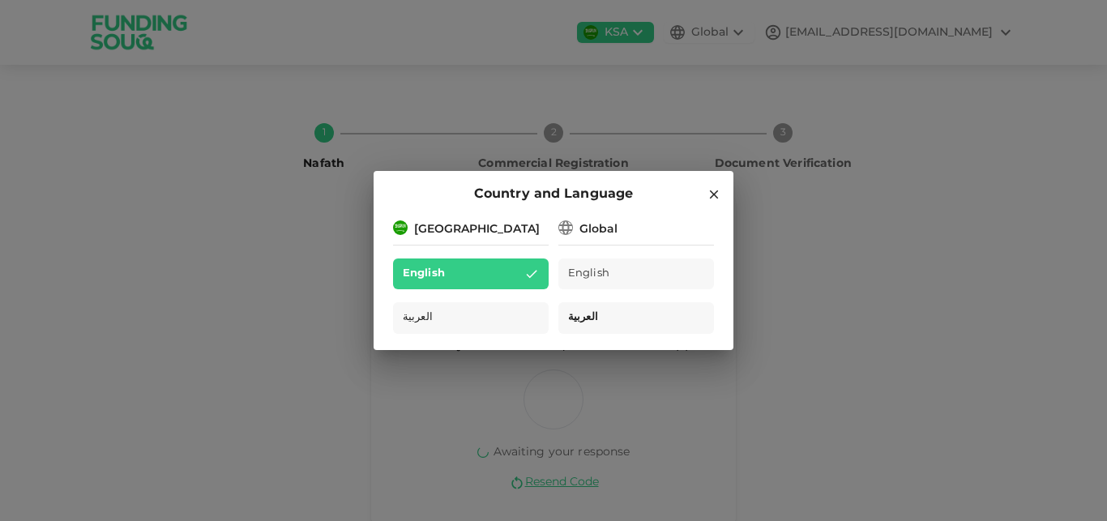
click at [584, 315] on span "العربية" at bounding box center [583, 318] width 30 height 19
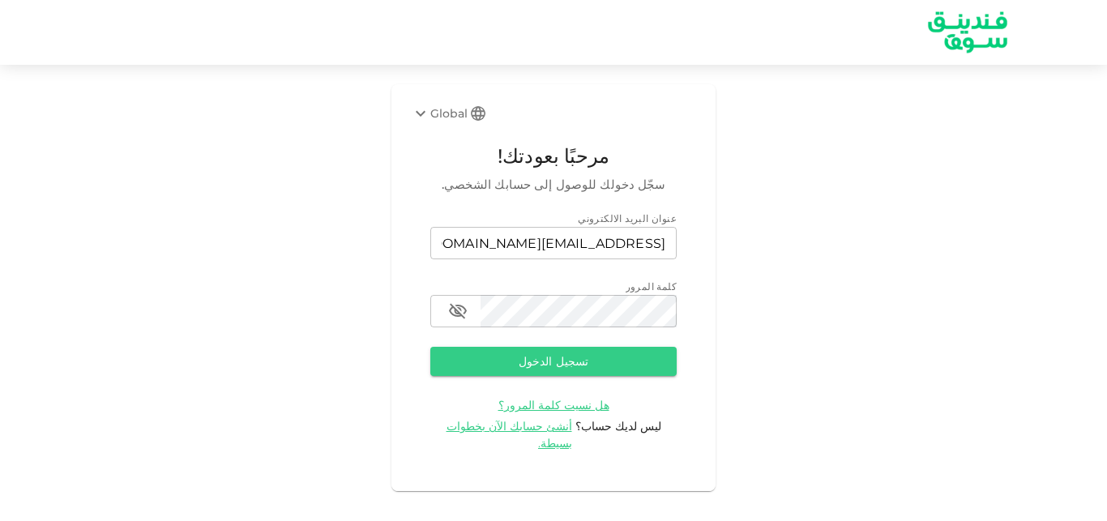
click at [551, 399] on span "هل نسيت كلمة المرور؟" at bounding box center [554, 405] width 111 height 15
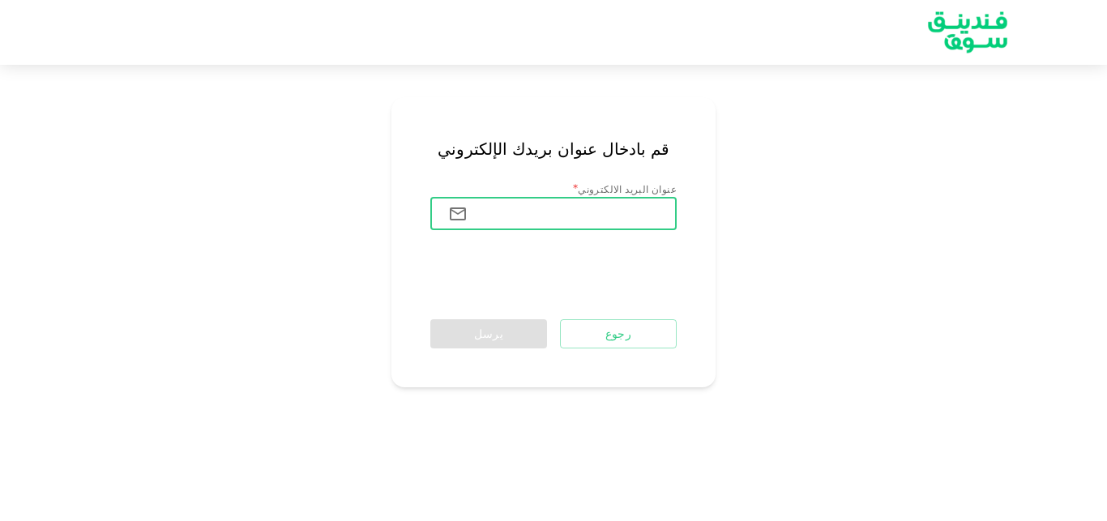
click at [595, 216] on input "عنوان البريد الالكتروني" at bounding box center [579, 214] width 196 height 32
type input "[EMAIL_ADDRESS][DOMAIN_NAME]"
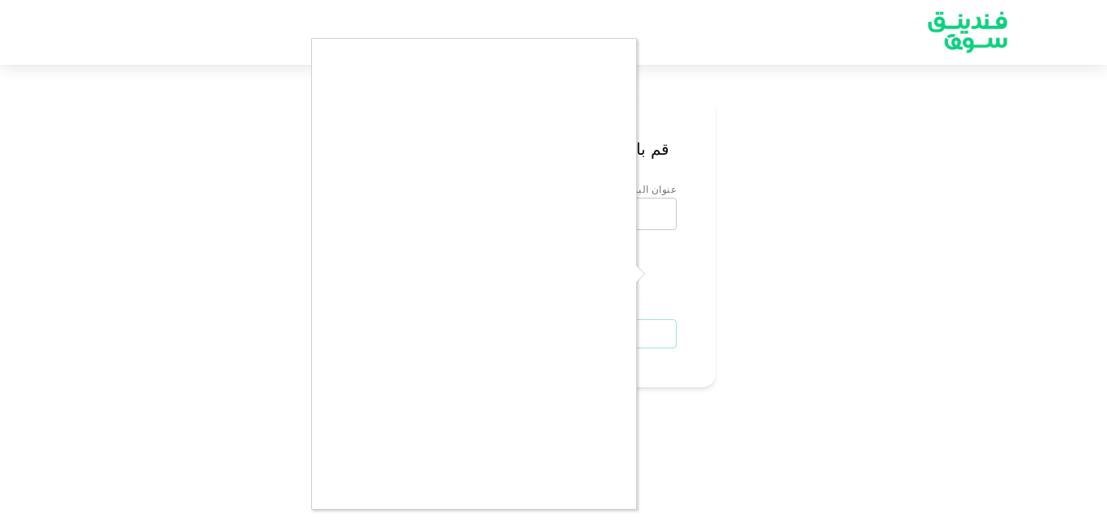
click at [802, 146] on div at bounding box center [553, 260] width 1107 height 521
click at [659, 267] on div at bounding box center [553, 260] width 1107 height 521
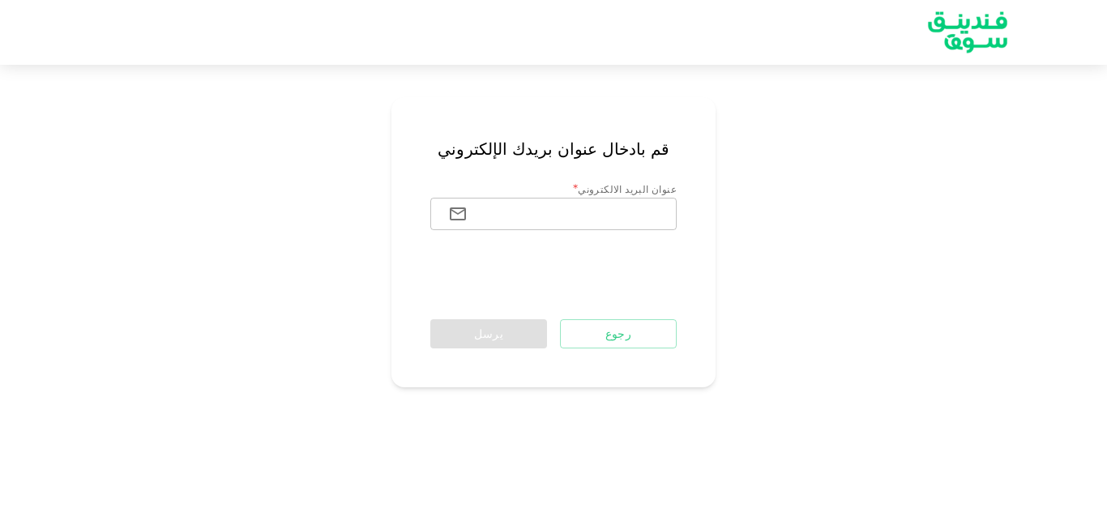
click at [660, 267] on div at bounding box center [553, 260] width 1107 height 521
click at [660, 267] on body "قم بادخال عنوان بريدك الإلكتروني عنوان البريد الالكتروني * عنوان البريد الالكتر…" at bounding box center [553, 260] width 1107 height 521
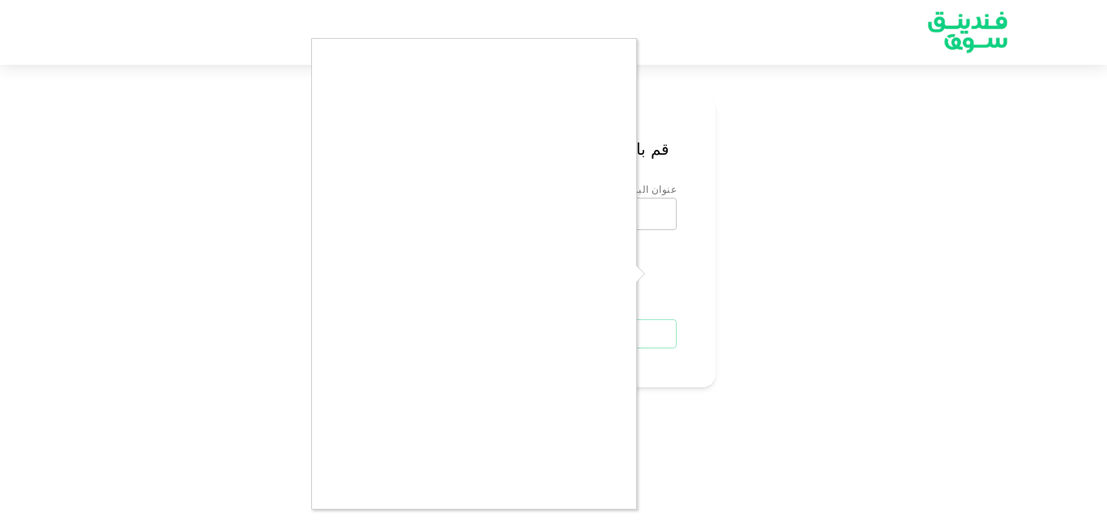
click at [663, 266] on div at bounding box center [553, 260] width 1107 height 521
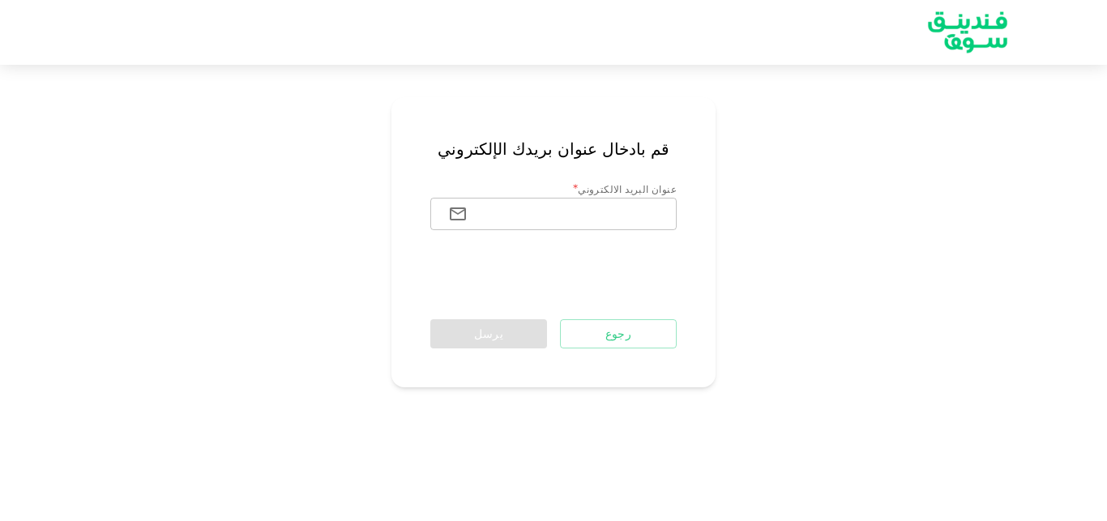
click at [663, 266] on div at bounding box center [553, 260] width 1107 height 521
click at [663, 266] on body "قم بادخال عنوان بريدك الإلكتروني عنوان البريد الالكتروني * عنوان البريد الالكتر…" at bounding box center [553, 260] width 1107 height 521
click at [663, 266] on div at bounding box center [553, 260] width 1107 height 521
click at [663, 266] on body "قم بادخال عنوان بريدك الإلكتروني عنوان البريد الالكتروني * عنوان البريد الالكتر…" at bounding box center [553, 260] width 1107 height 521
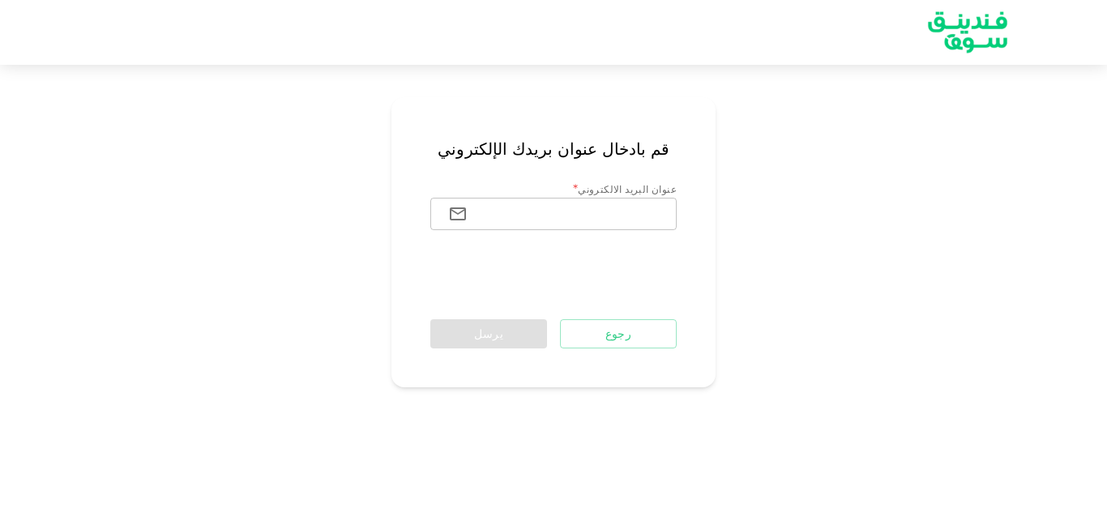
click at [663, 266] on div at bounding box center [553, 260] width 1107 height 521
click at [623, 325] on button "رجوع" at bounding box center [618, 333] width 117 height 29
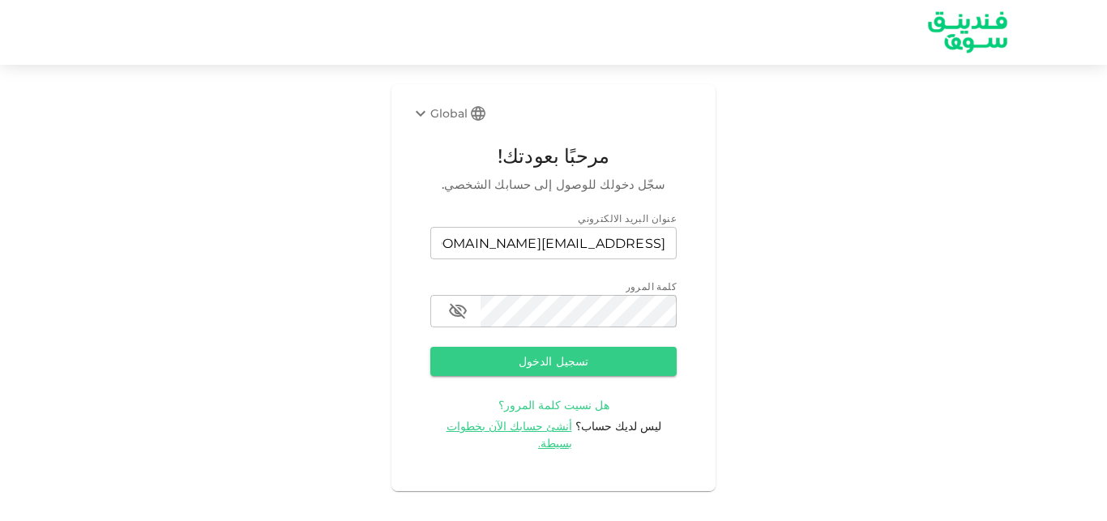
click at [555, 402] on span "هل نسيت كلمة المرور؟" at bounding box center [554, 405] width 111 height 15
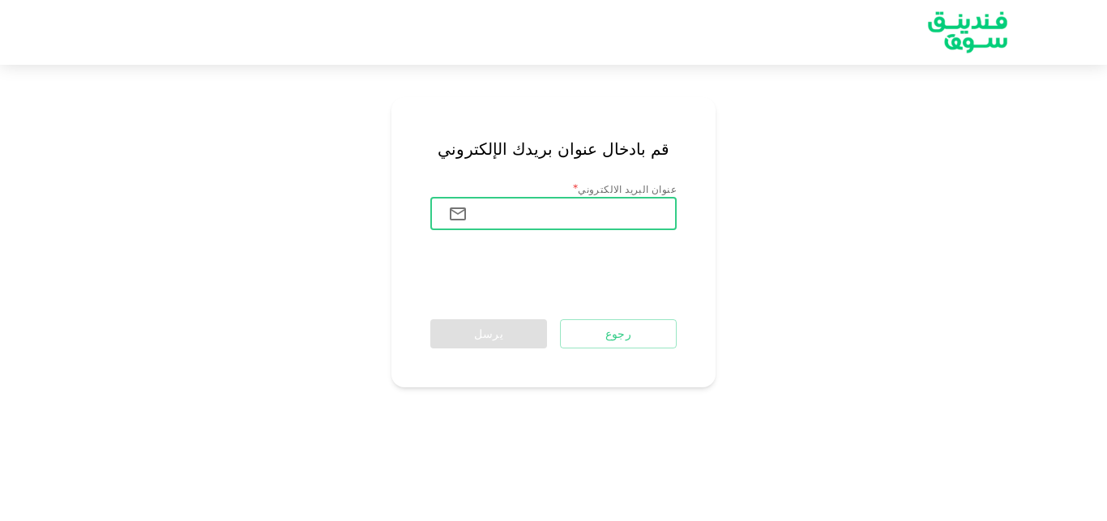
click at [602, 213] on input "عنوان البريد الالكتروني" at bounding box center [579, 214] width 196 height 32
type input "[EMAIL_ADDRESS][DOMAIN_NAME]"
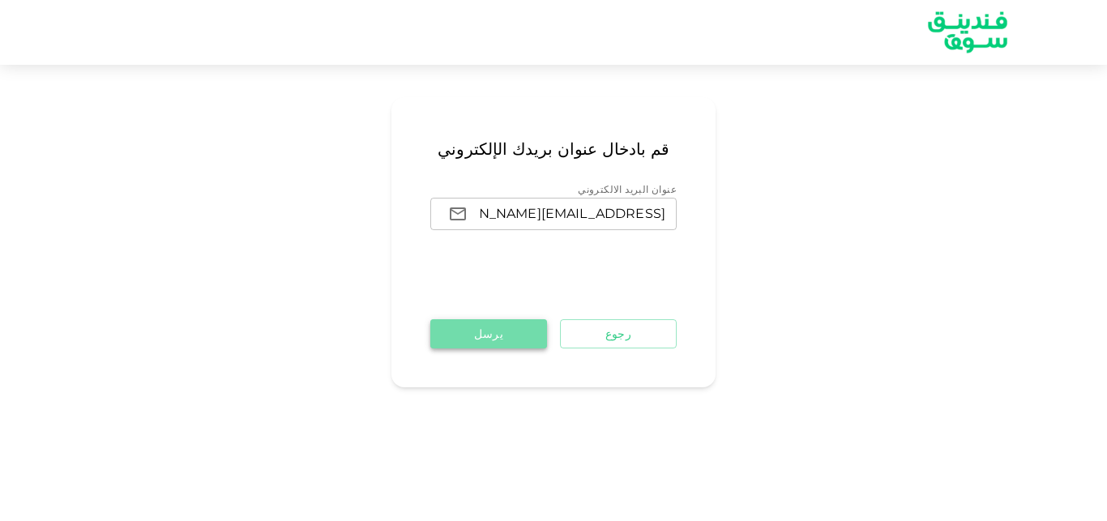
click at [484, 319] on button "يرسل" at bounding box center [488, 333] width 117 height 29
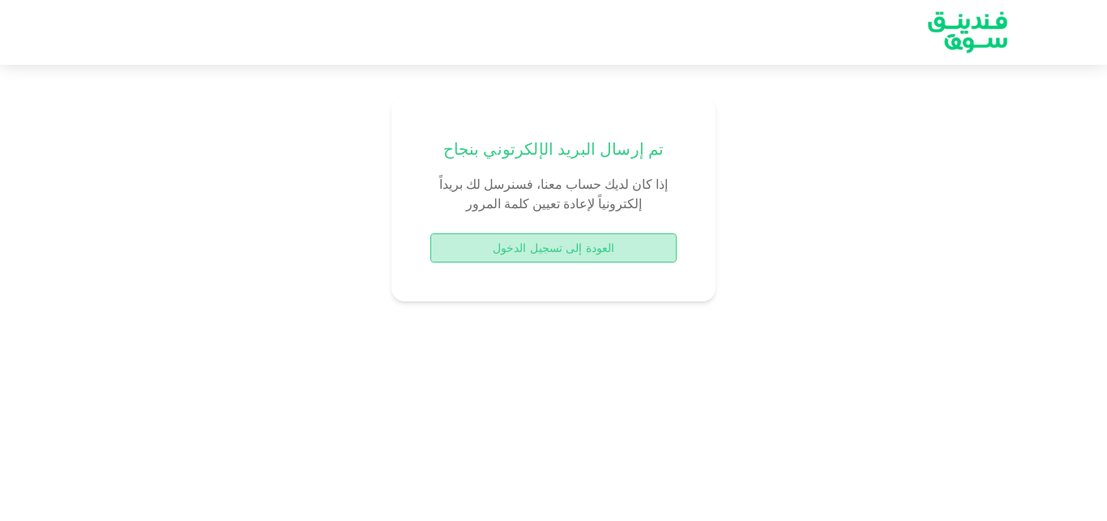
click at [557, 255] on button "العودة إلى تسجيل الدخول" at bounding box center [553, 247] width 246 height 29
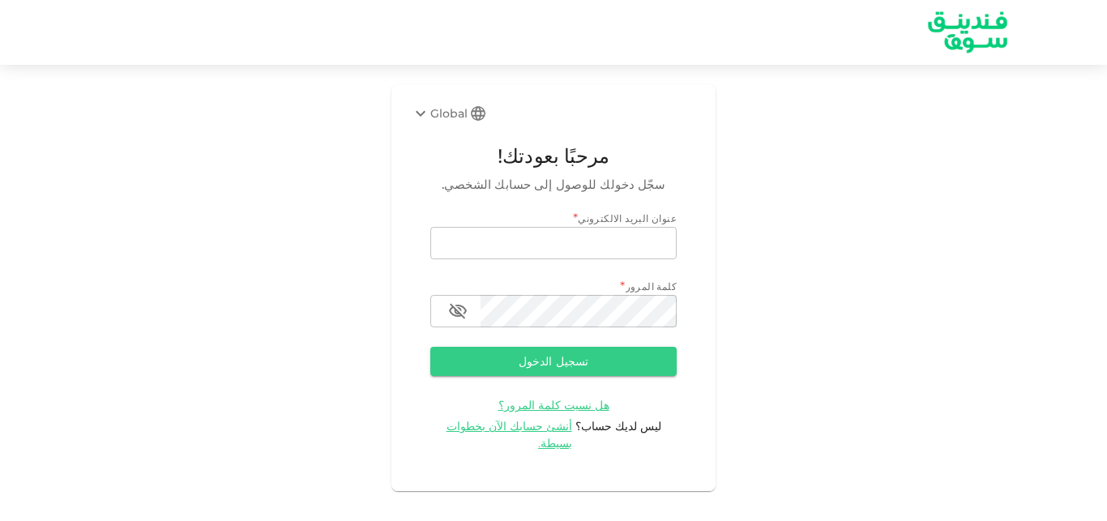
type input "[EMAIL_ADDRESS][DOMAIN_NAME]"
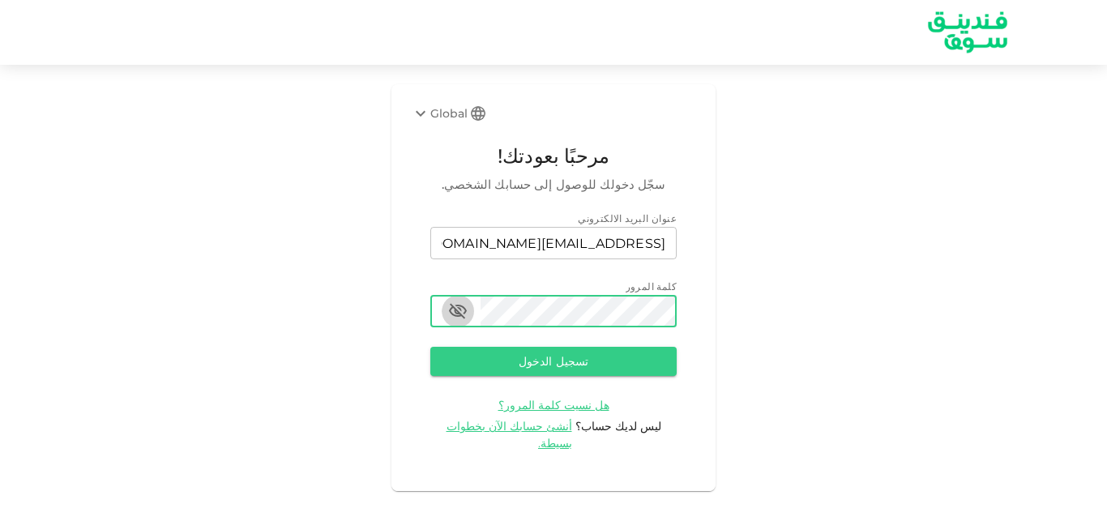
click at [460, 310] on icon "button" at bounding box center [457, 311] width 19 height 19
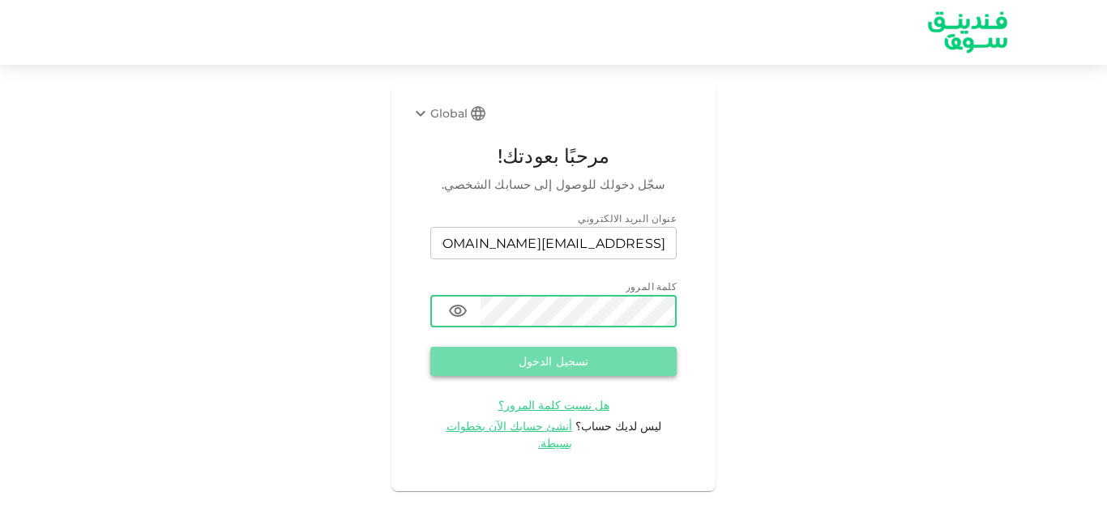
click at [525, 360] on button "تسجيل الدخول" at bounding box center [553, 361] width 246 height 29
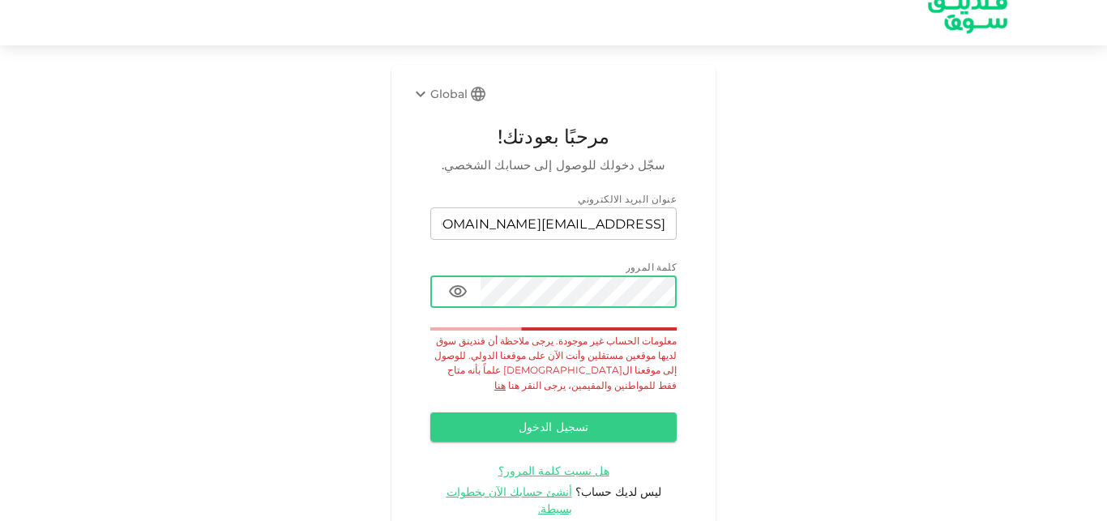
scroll to position [24, 0]
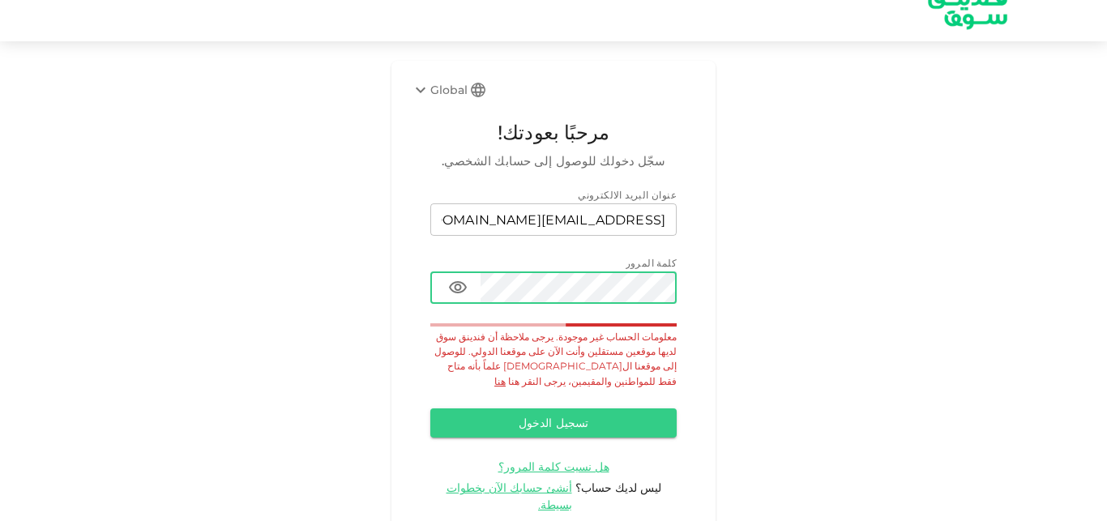
click at [424, 88] on icon at bounding box center [421, 91] width 10 height 6
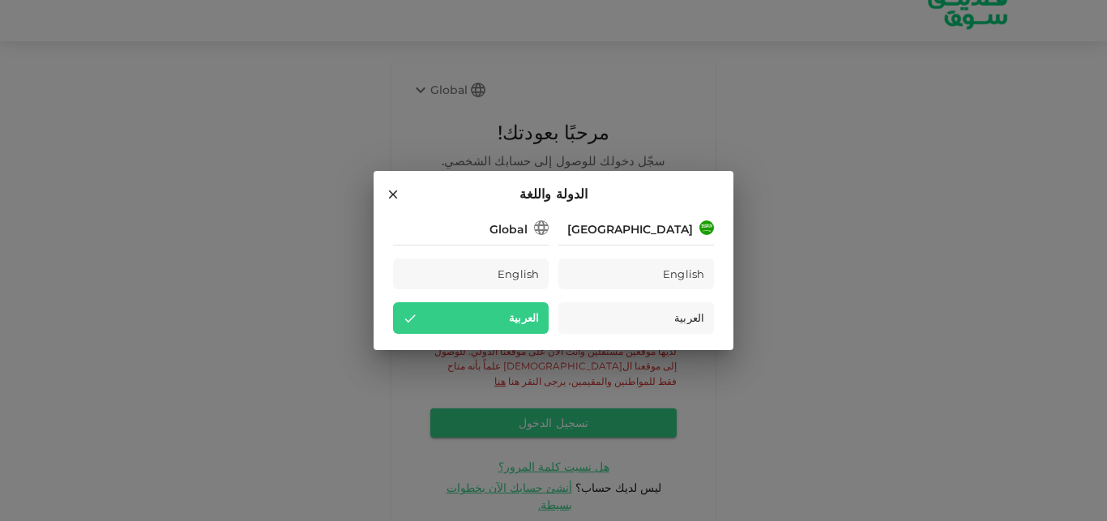
click at [602, 105] on div "الدولة واللغة Saudi Arabia English العربية Global English العربية" at bounding box center [553, 260] width 1107 height 521
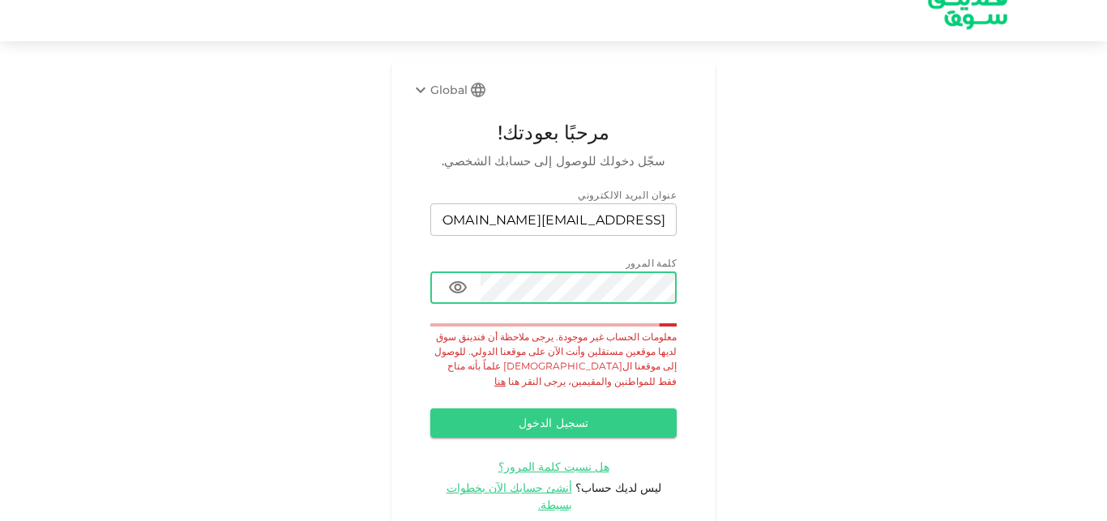
scroll to position [0, 0]
